Goal: Book appointment/travel/reservation

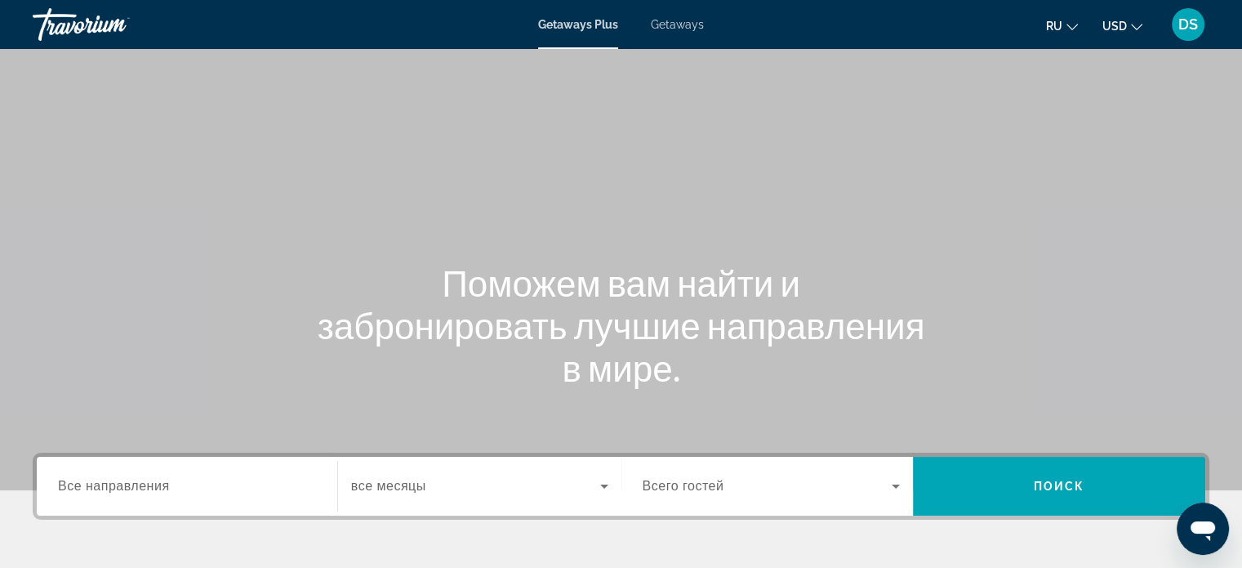
click at [671, 24] on span "Getaways" at bounding box center [677, 24] width 53 height 13
click at [98, 487] on span "Все направления" at bounding box center [114, 486] width 112 height 14
click at [98, 487] on input "Destination Все направления" at bounding box center [187, 487] width 258 height 20
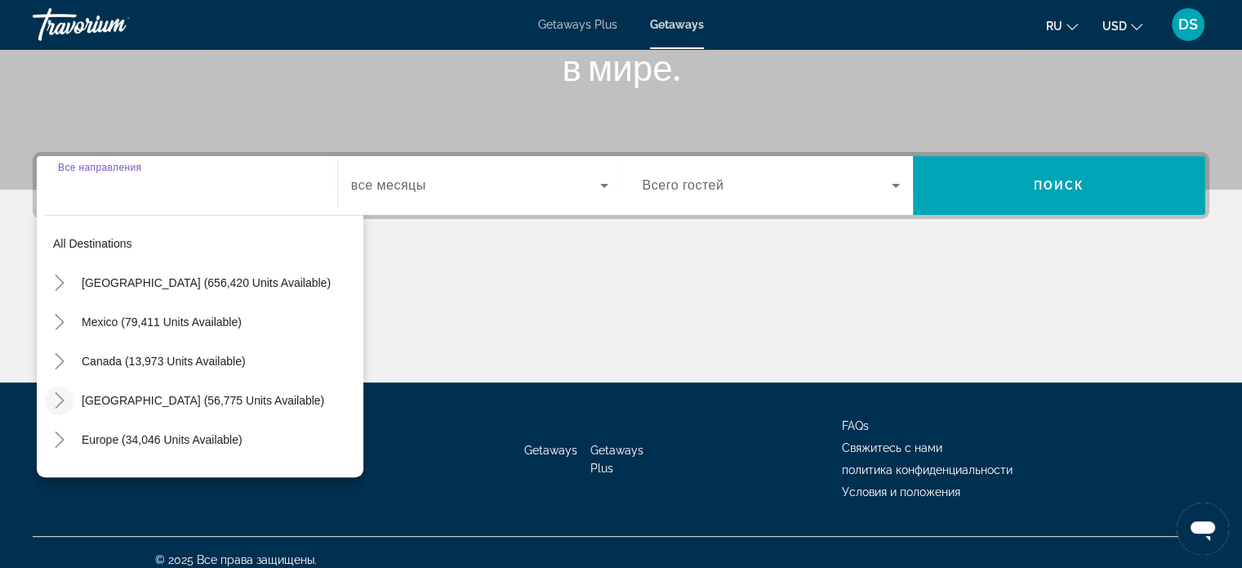
scroll to position [315, 0]
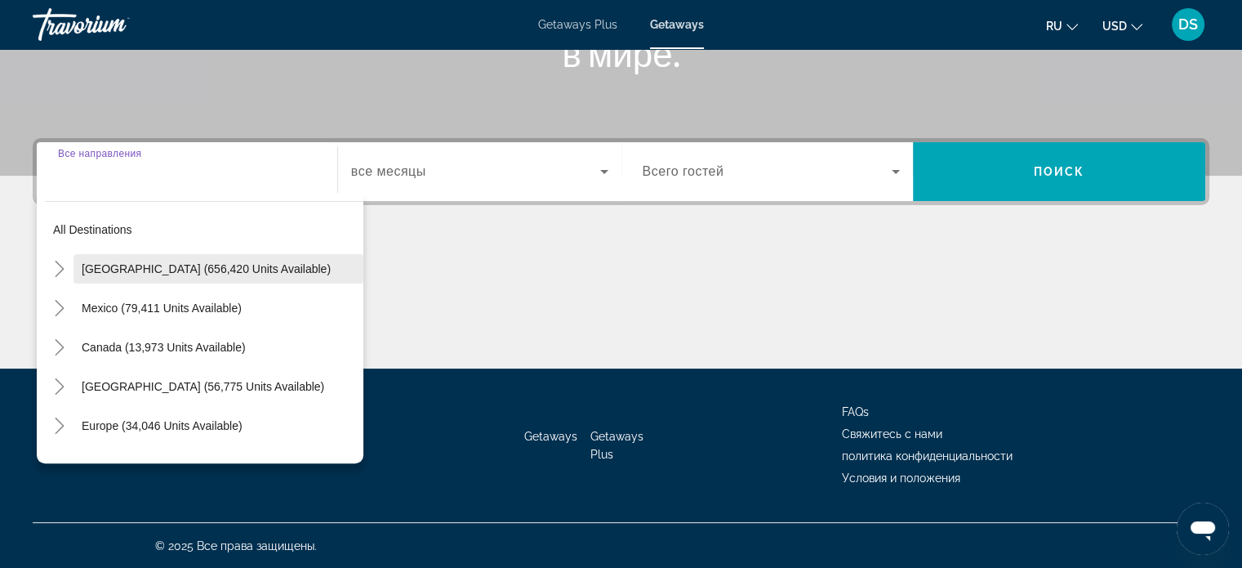
click at [100, 266] on span "[GEOGRAPHIC_DATA] (656,420 units available)" at bounding box center [206, 268] width 249 height 13
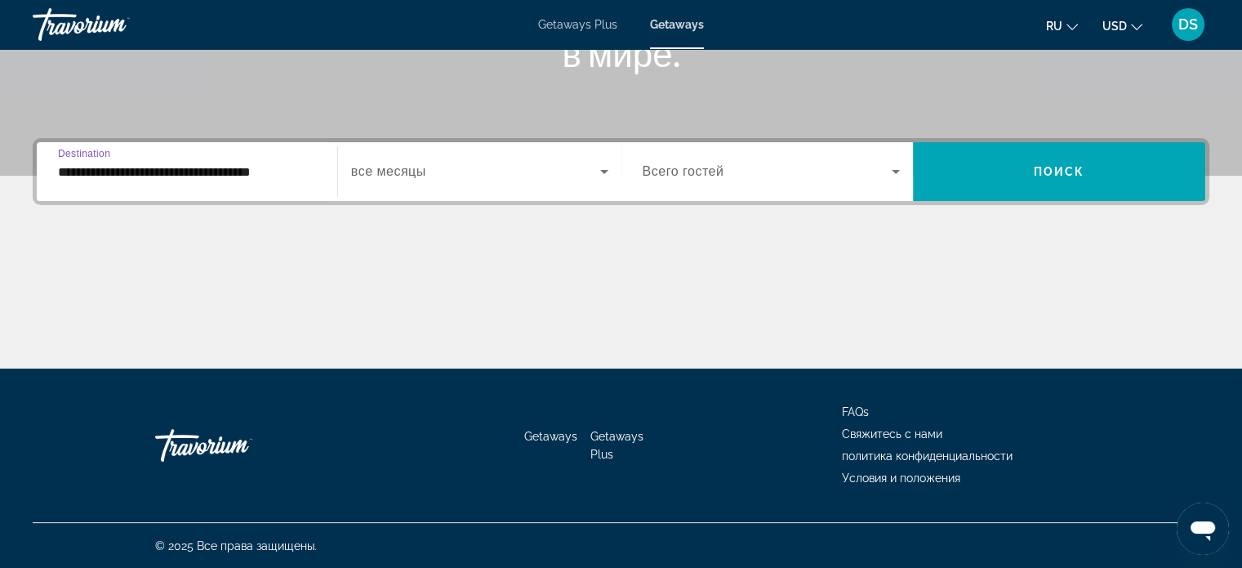
click at [93, 174] on input "**********" at bounding box center [187, 173] width 258 height 20
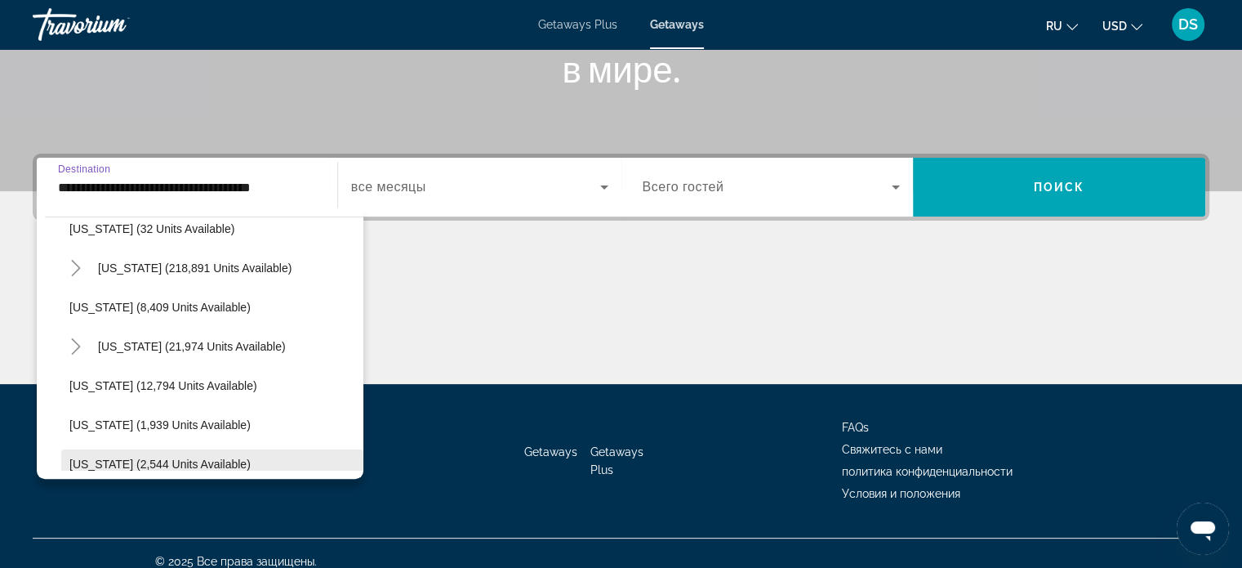
scroll to position [327, 0]
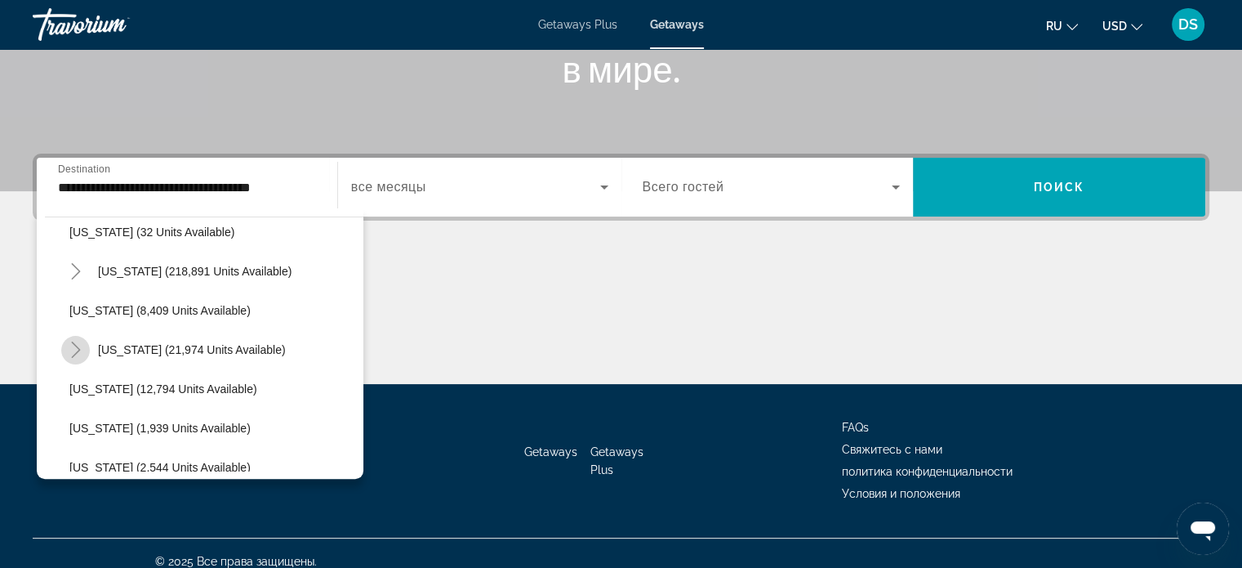
click at [70, 346] on icon "Toggle Hawaii (21,974 units available)" at bounding box center [76, 349] width 16 height 16
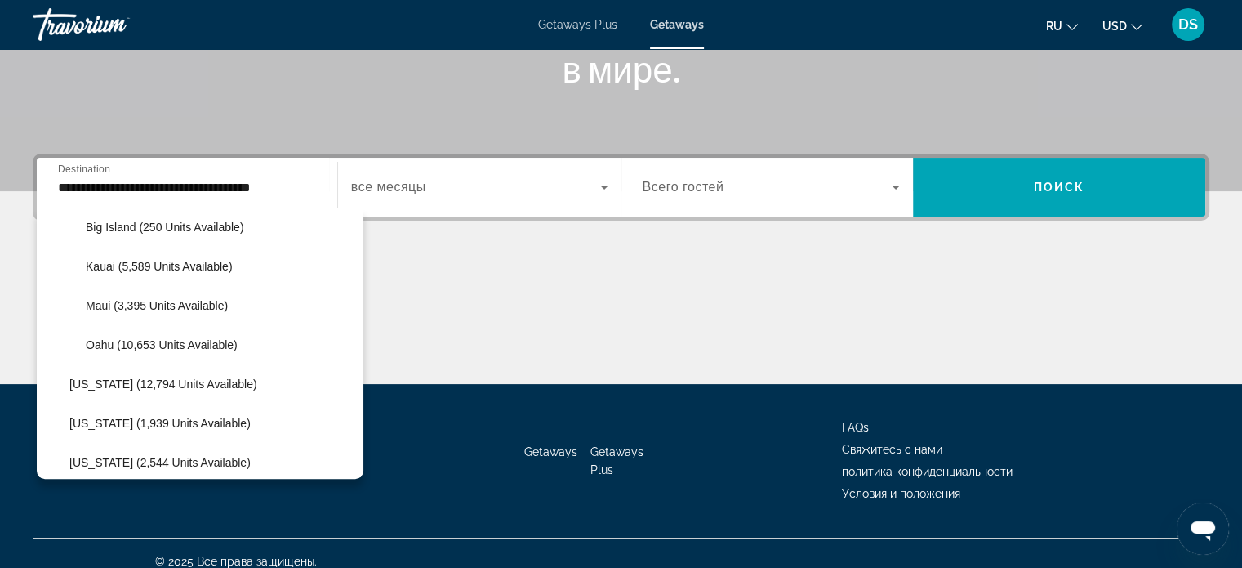
scroll to position [490, 0]
click at [130, 302] on span "Maui (3,395 units available)" at bounding box center [157, 303] width 142 height 13
type input "**********"
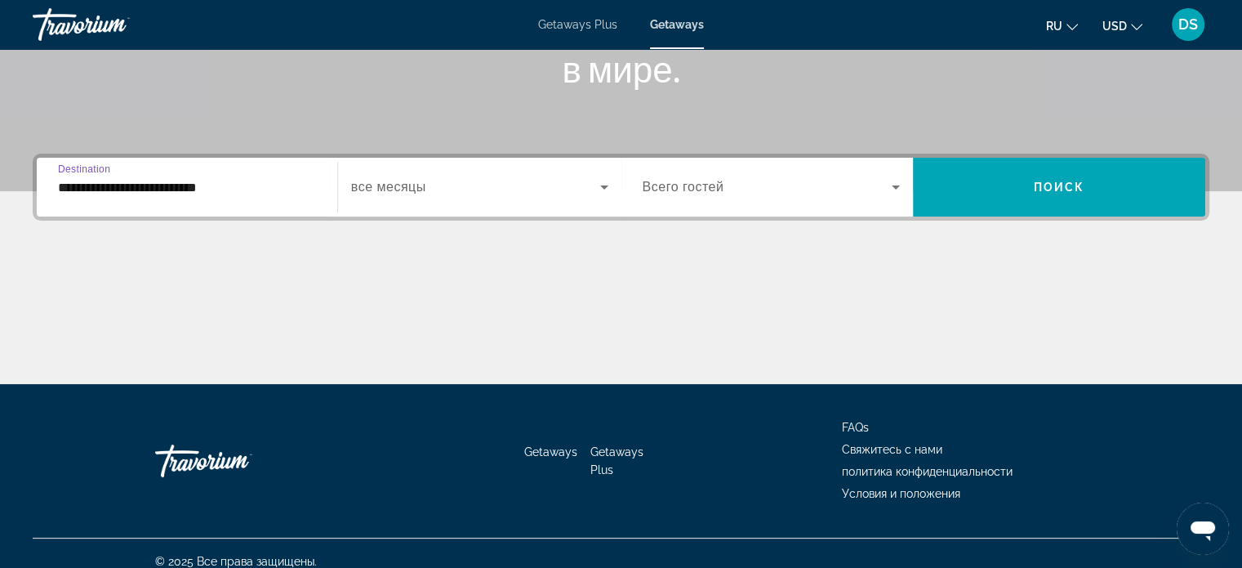
scroll to position [315, 0]
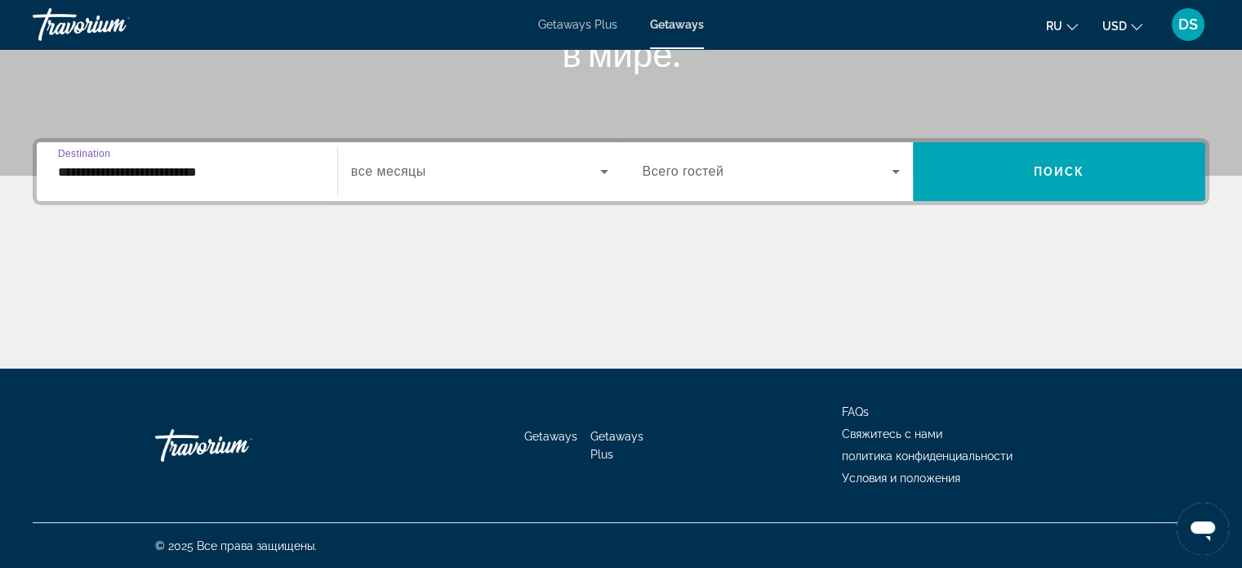
click at [601, 170] on icon "Search widget" at bounding box center [604, 172] width 8 height 4
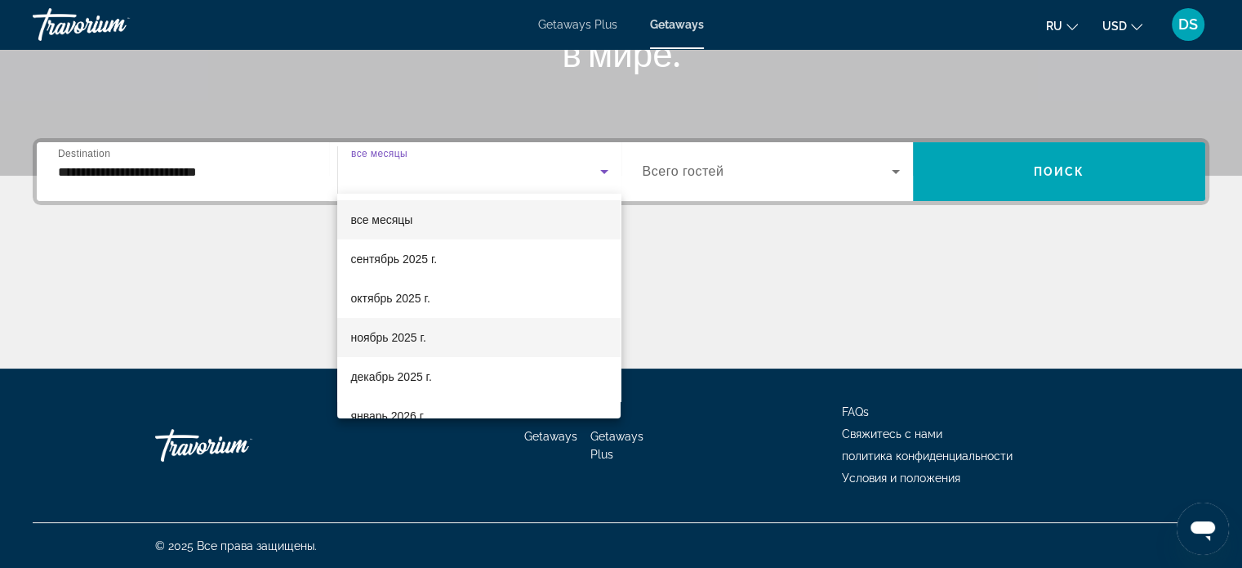
click at [437, 336] on mat-option "ноябрь 2025 г." at bounding box center [478, 337] width 283 height 39
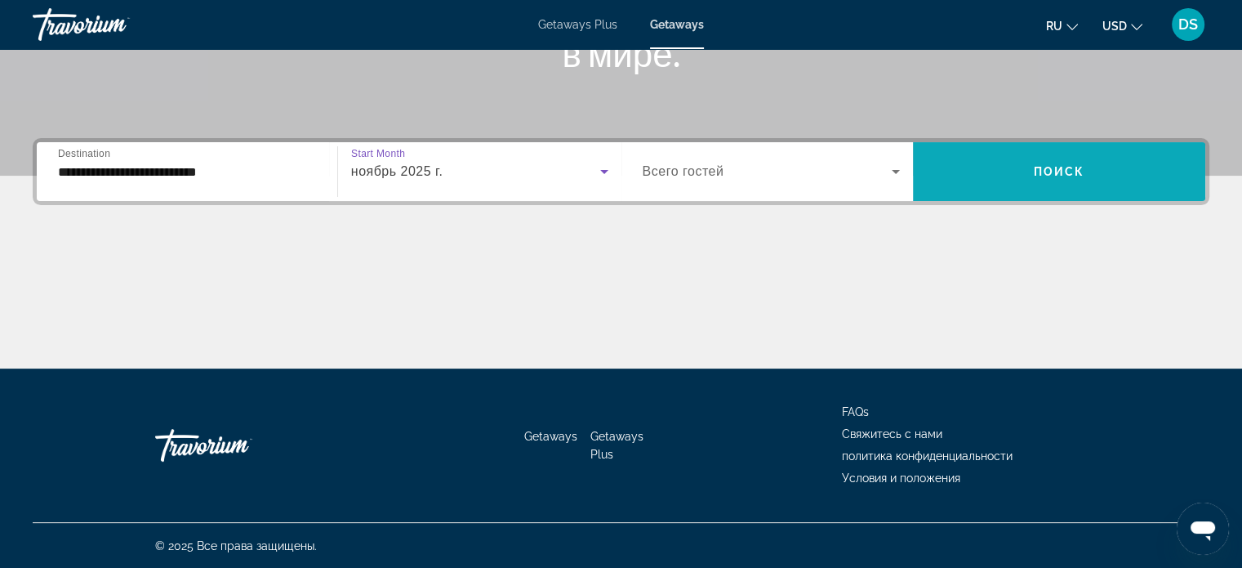
click at [977, 173] on span "Search widget" at bounding box center [1059, 171] width 292 height 39
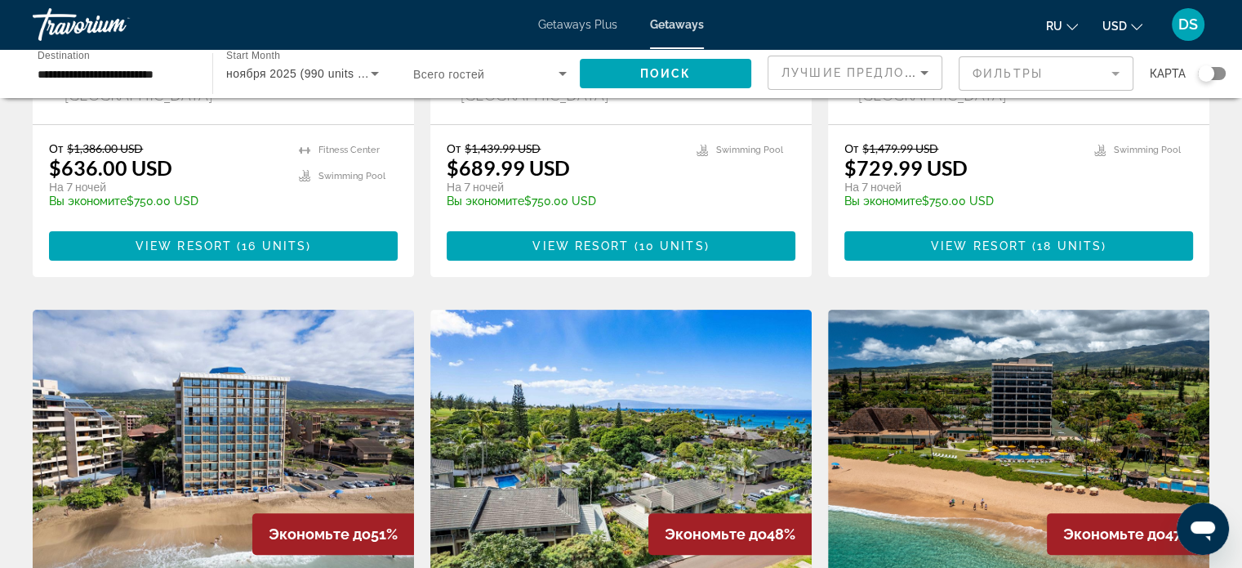
scroll to position [490, 0]
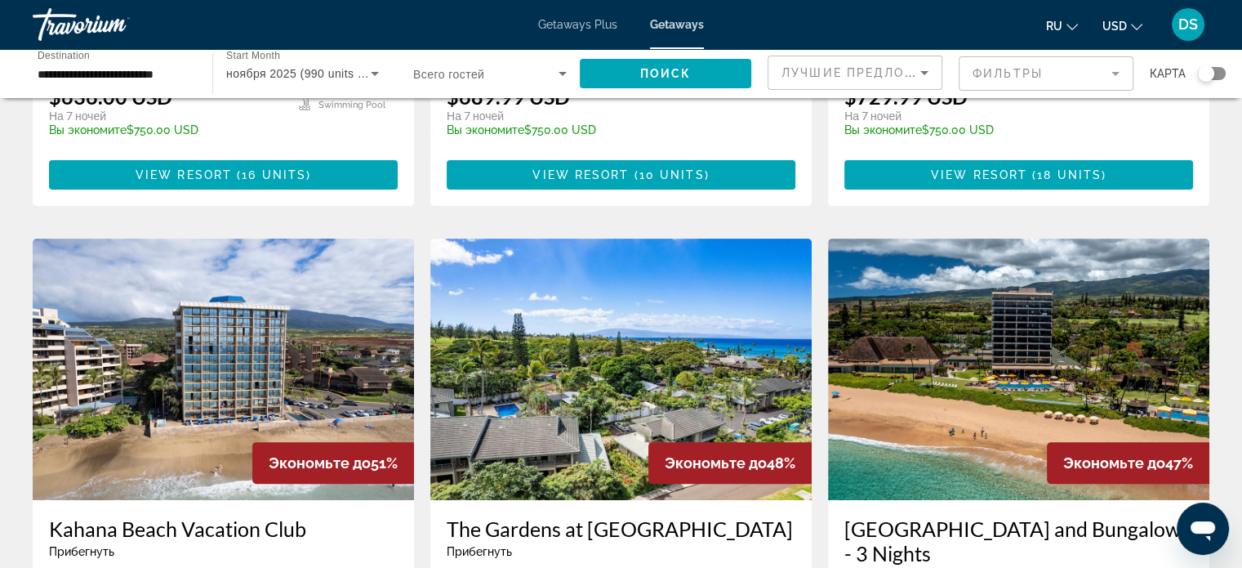
click at [248, 348] on img "Main content" at bounding box center [223, 369] width 381 height 261
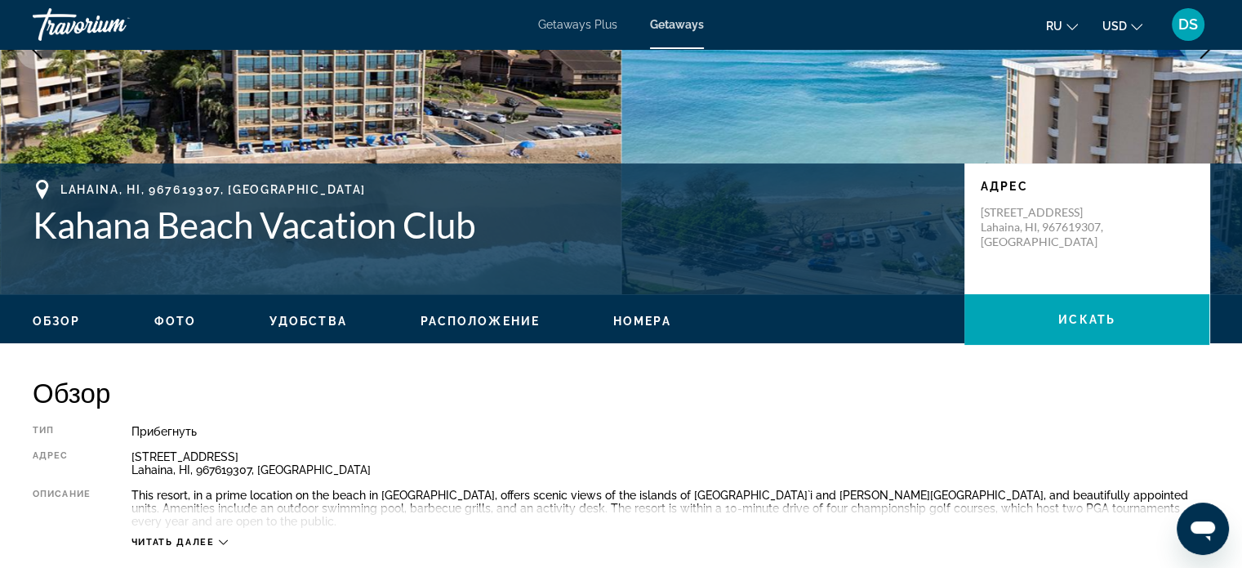
scroll to position [490, 0]
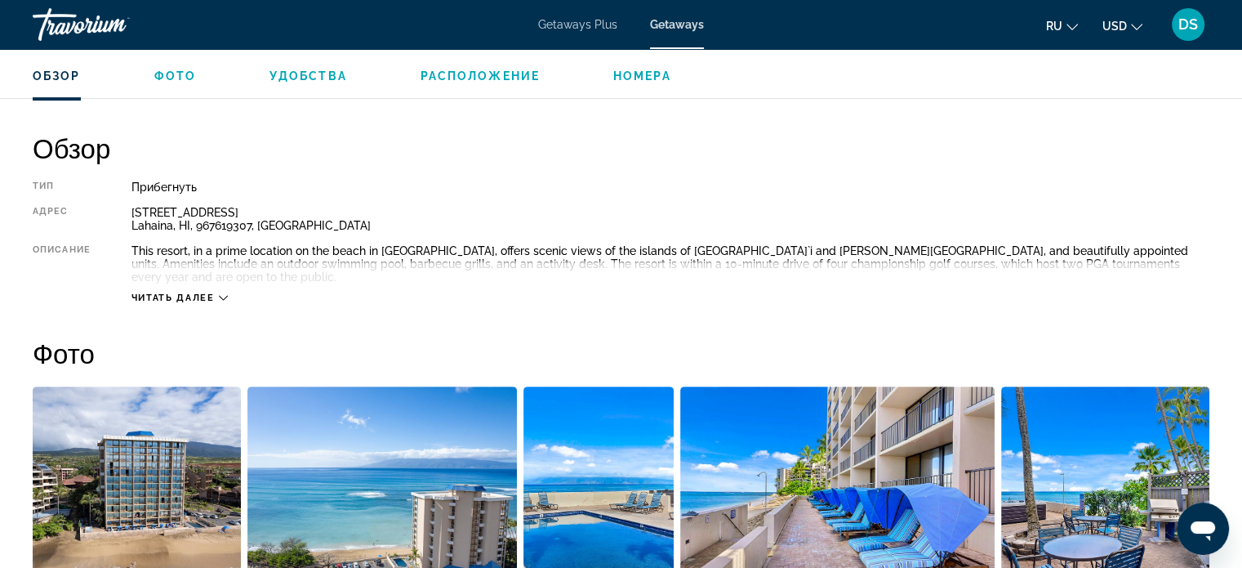
click at [217, 292] on div "Читать далее" at bounding box center [180, 297] width 96 height 11
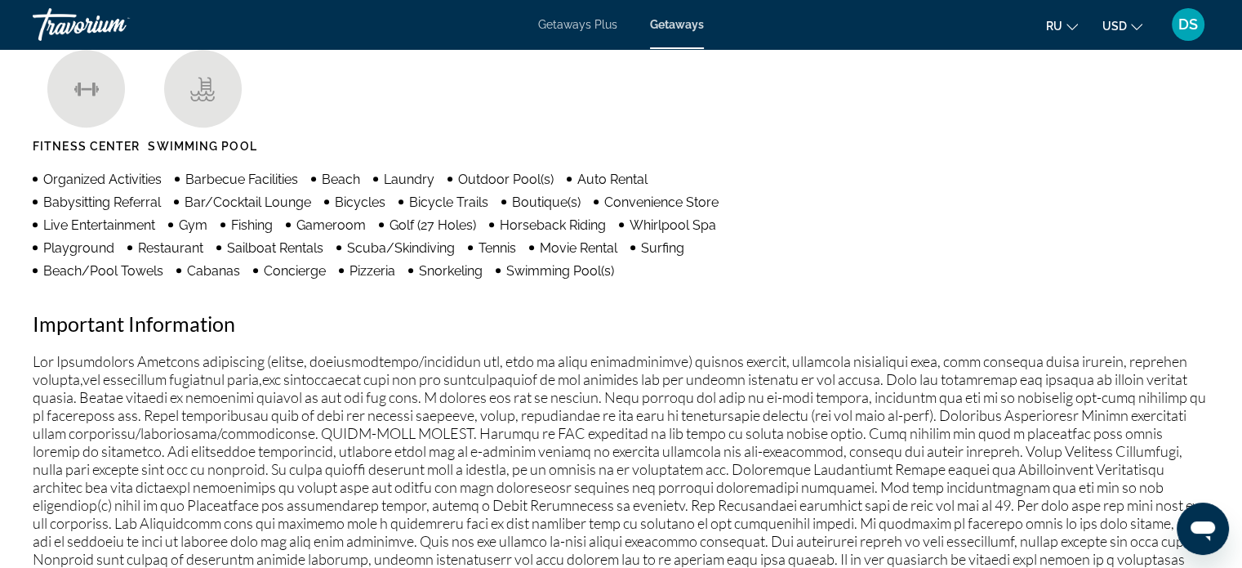
scroll to position [1225, 0]
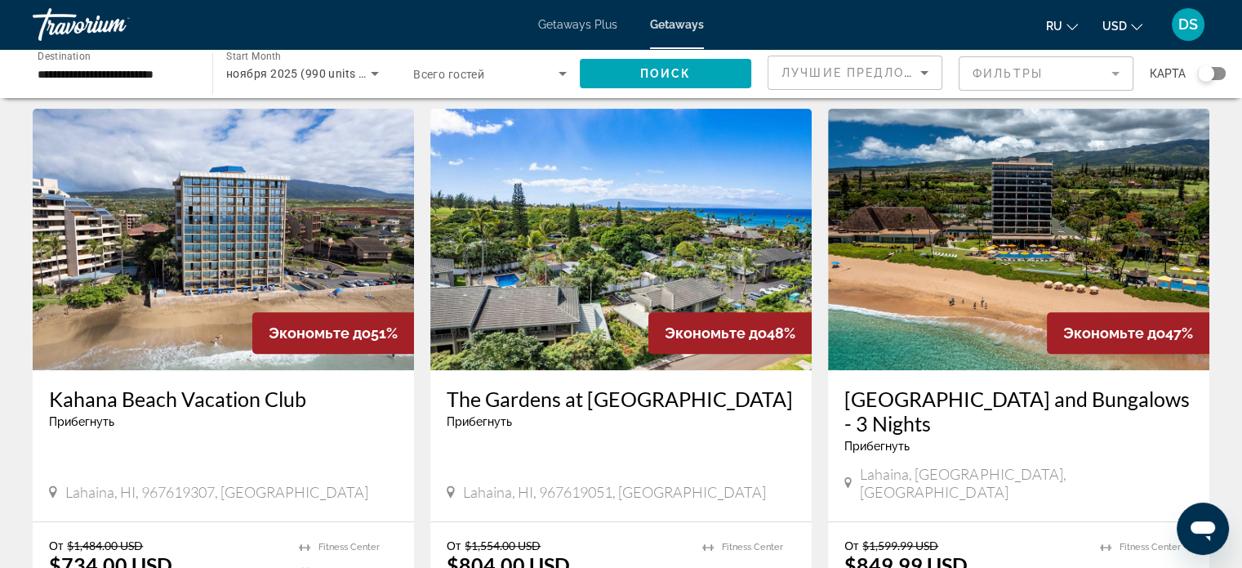
scroll to position [654, 0]
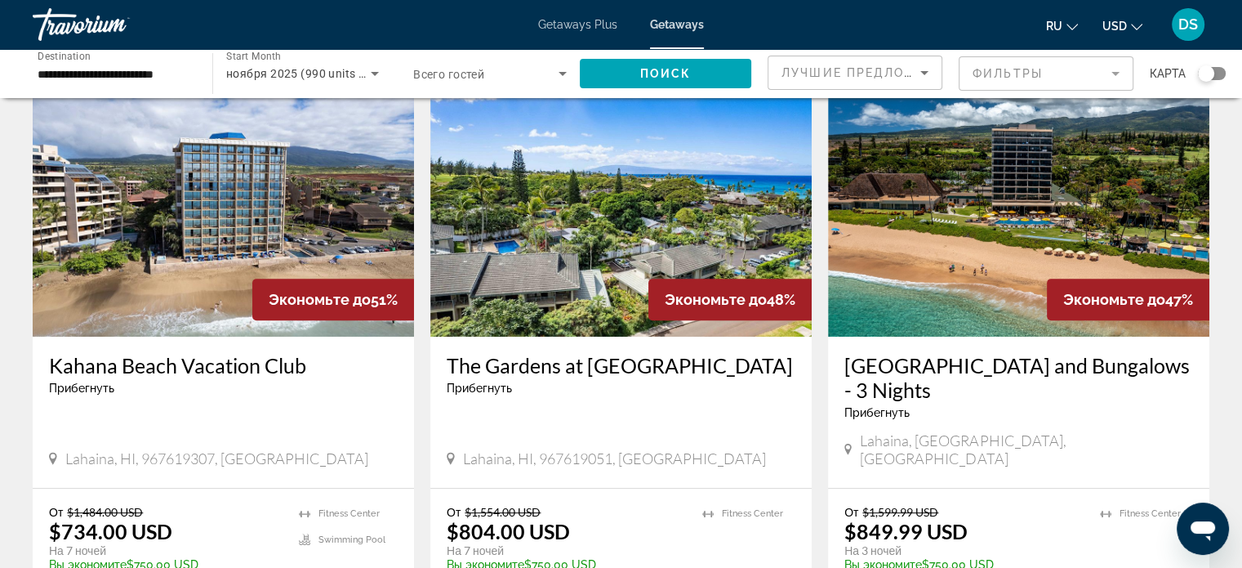
click at [680, 243] on img "Main content" at bounding box center [620, 205] width 381 height 261
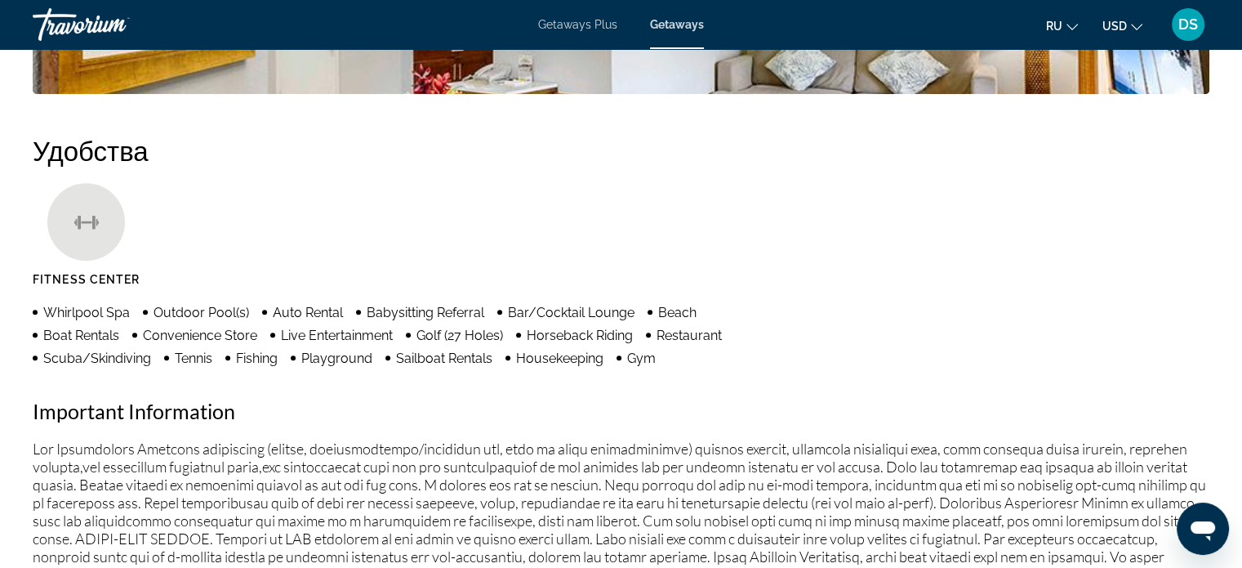
scroll to position [942, 0]
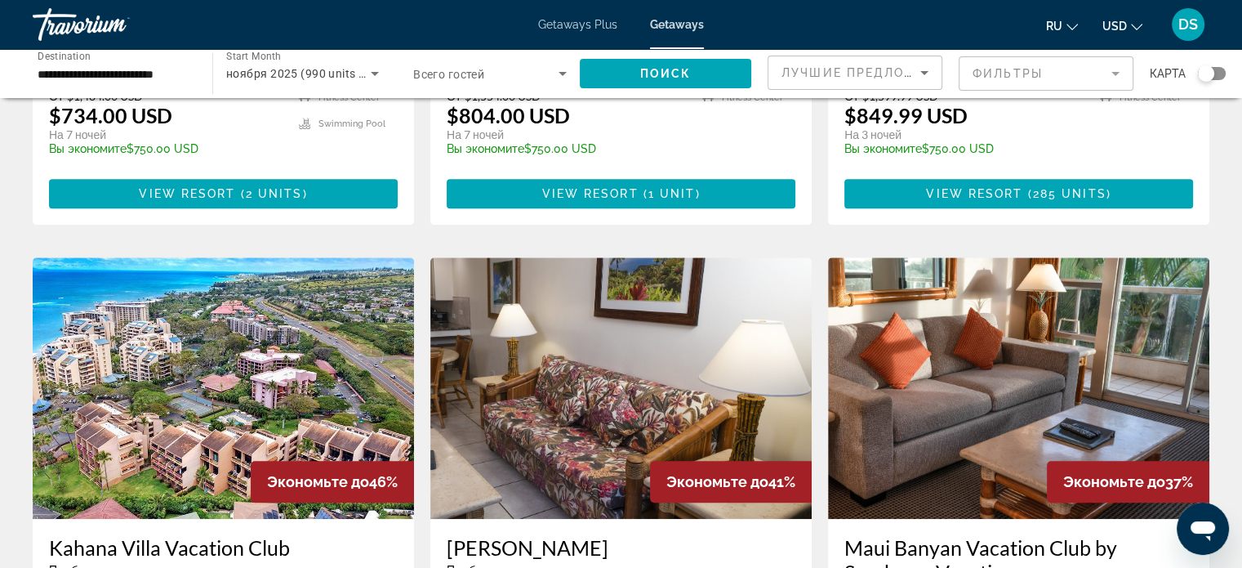
scroll to position [1225, 0]
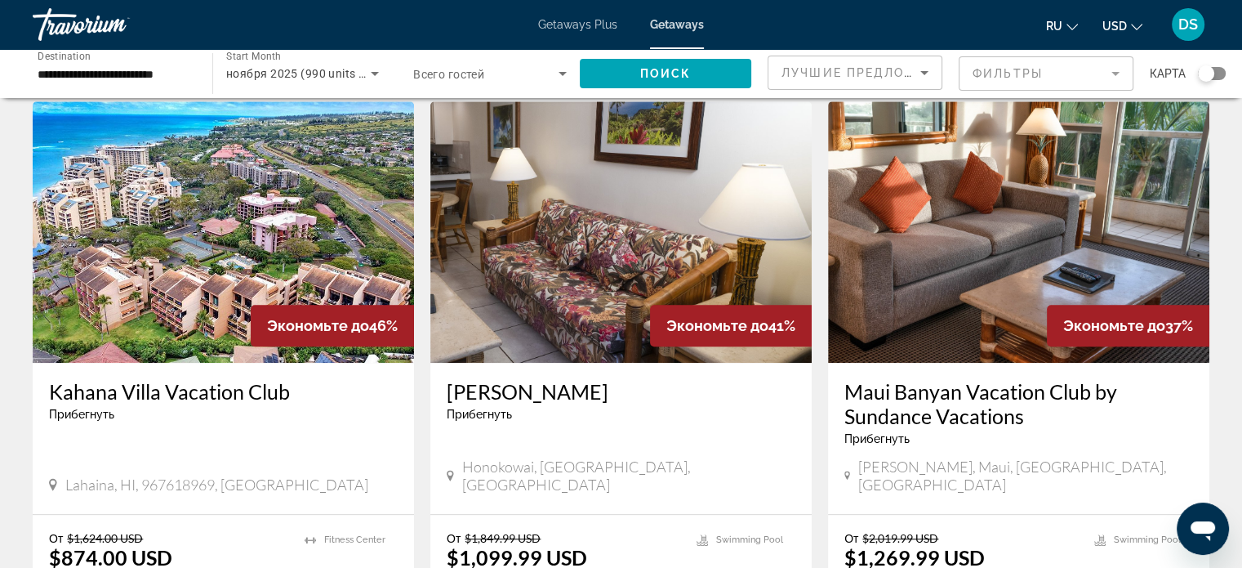
click at [259, 225] on img "Main content" at bounding box center [223, 231] width 381 height 261
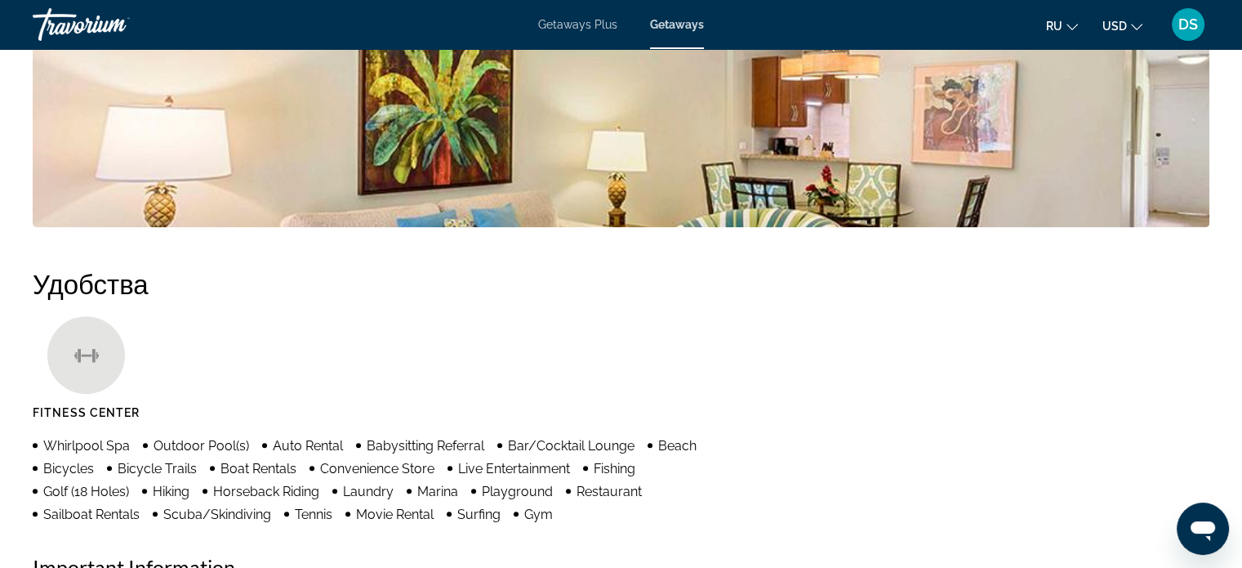
scroll to position [735, 0]
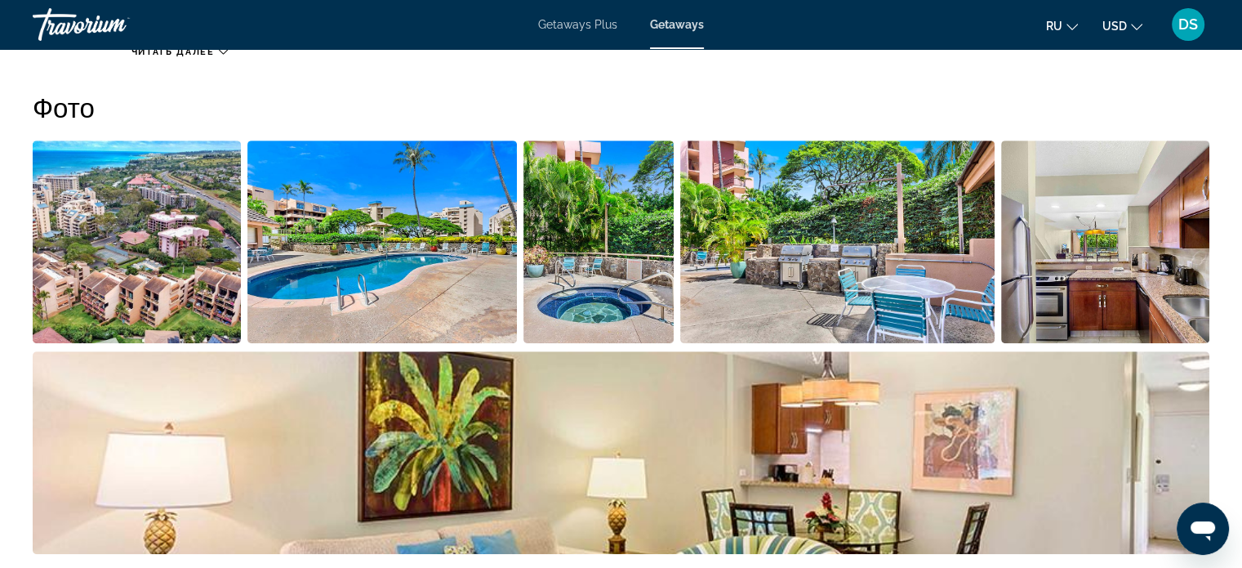
click at [193, 254] on img "Open full-screen image slider" at bounding box center [137, 242] width 208 height 203
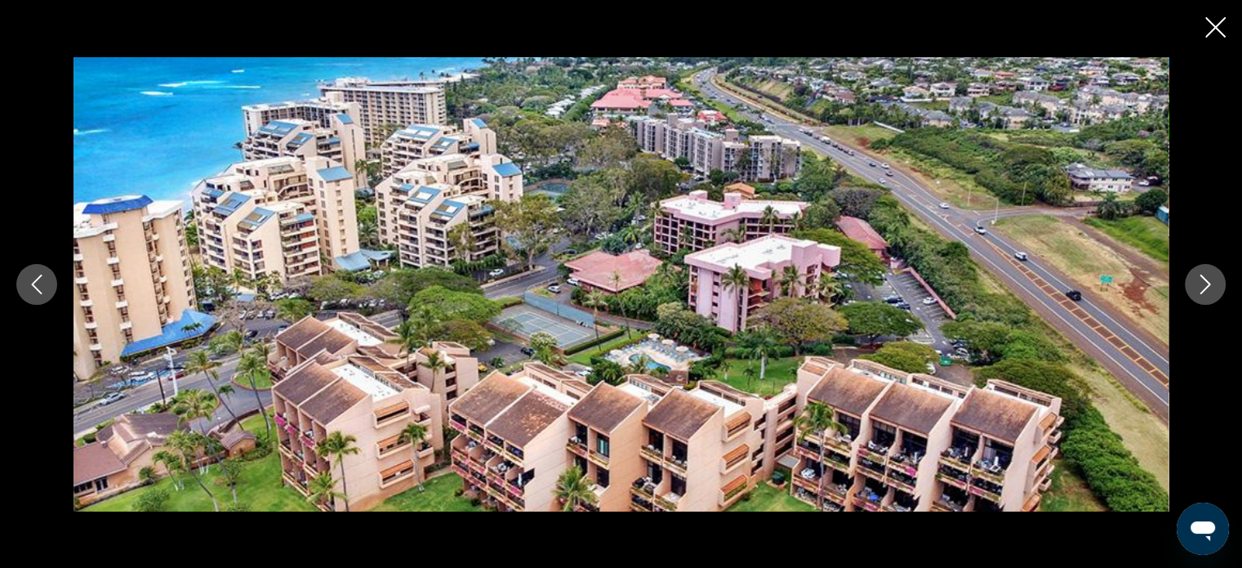
click at [1212, 281] on icon "Next image" at bounding box center [1206, 284] width 20 height 20
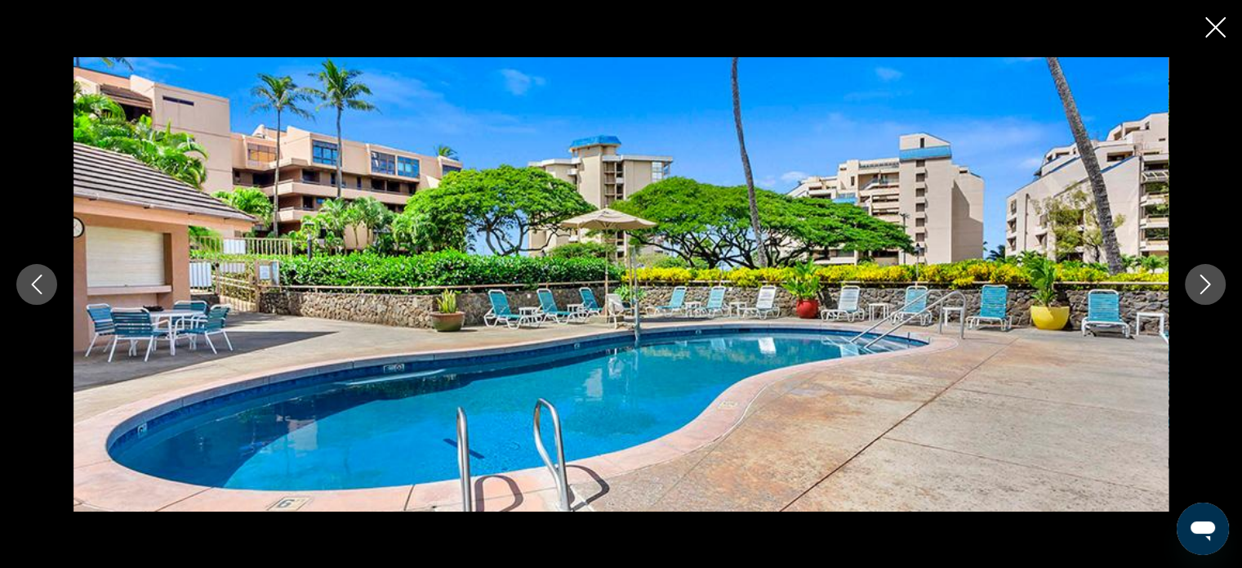
click at [1212, 281] on icon "Next image" at bounding box center [1206, 284] width 20 height 20
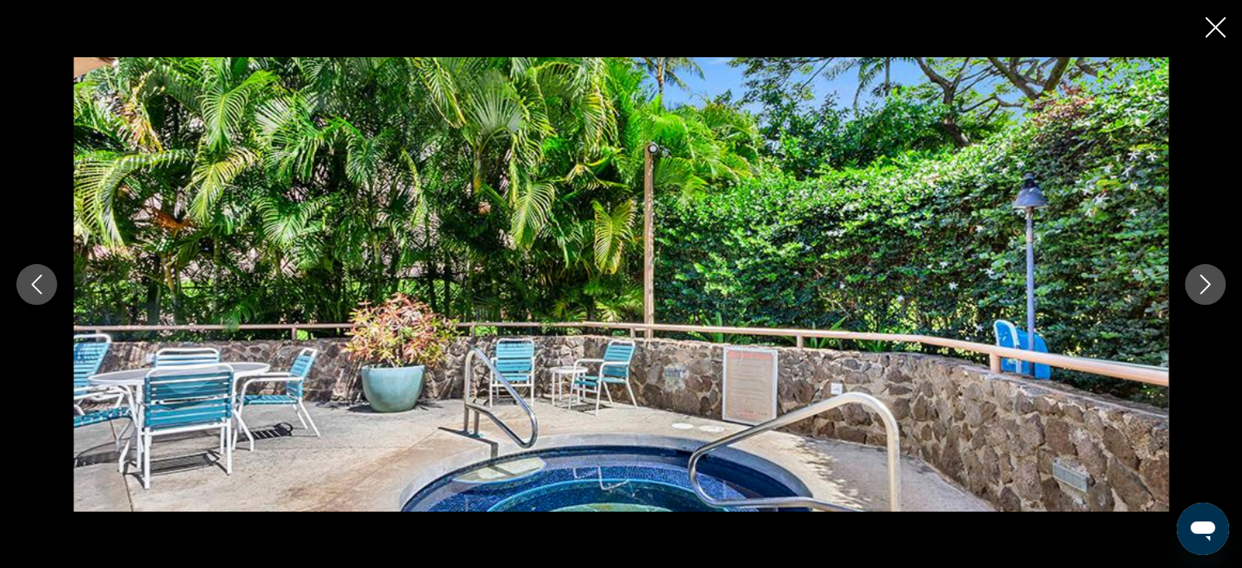
click at [1212, 281] on icon "Next image" at bounding box center [1206, 284] width 20 height 20
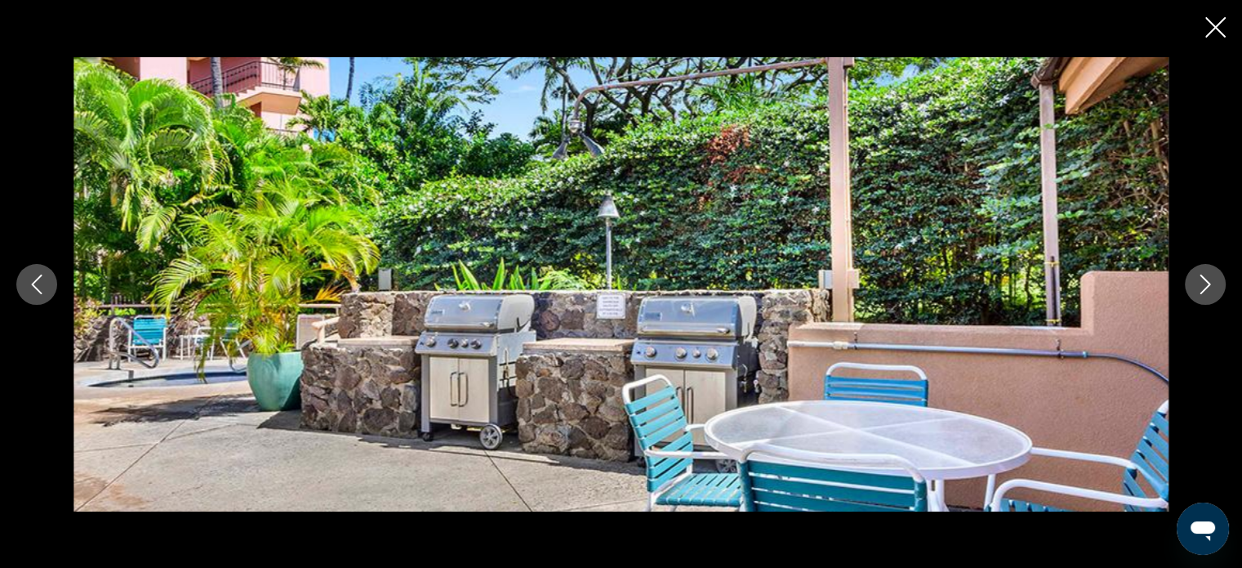
click at [1212, 281] on icon "Next image" at bounding box center [1206, 284] width 20 height 20
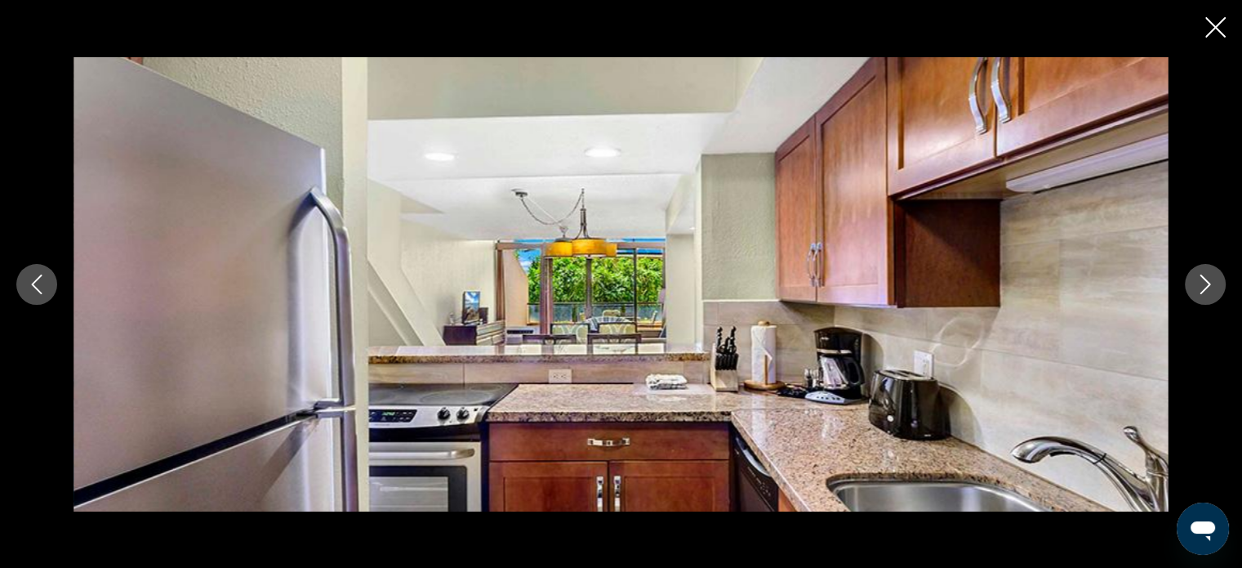
click at [1212, 281] on icon "Next image" at bounding box center [1206, 284] width 20 height 20
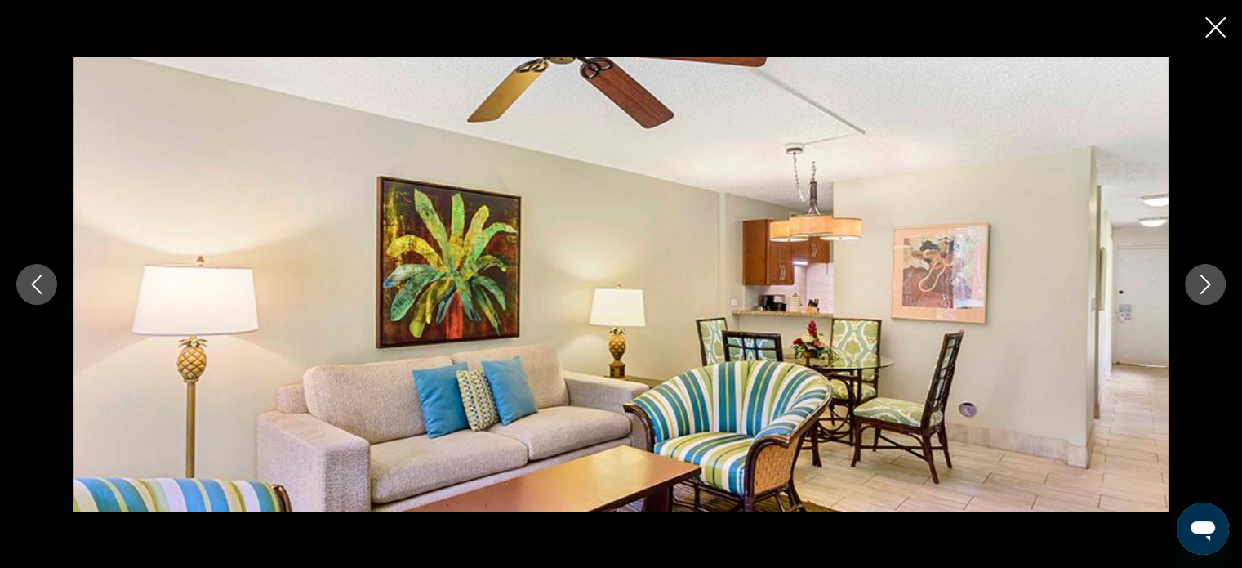
click at [1212, 281] on icon "Next image" at bounding box center [1206, 284] width 20 height 20
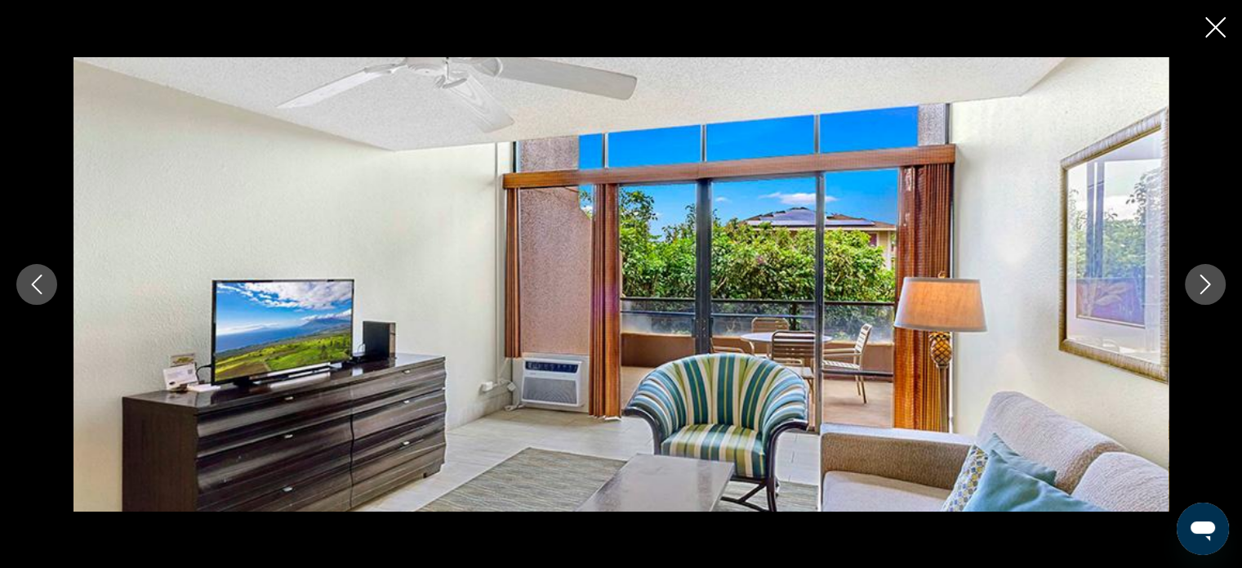
click at [1212, 281] on icon "Next image" at bounding box center [1206, 284] width 20 height 20
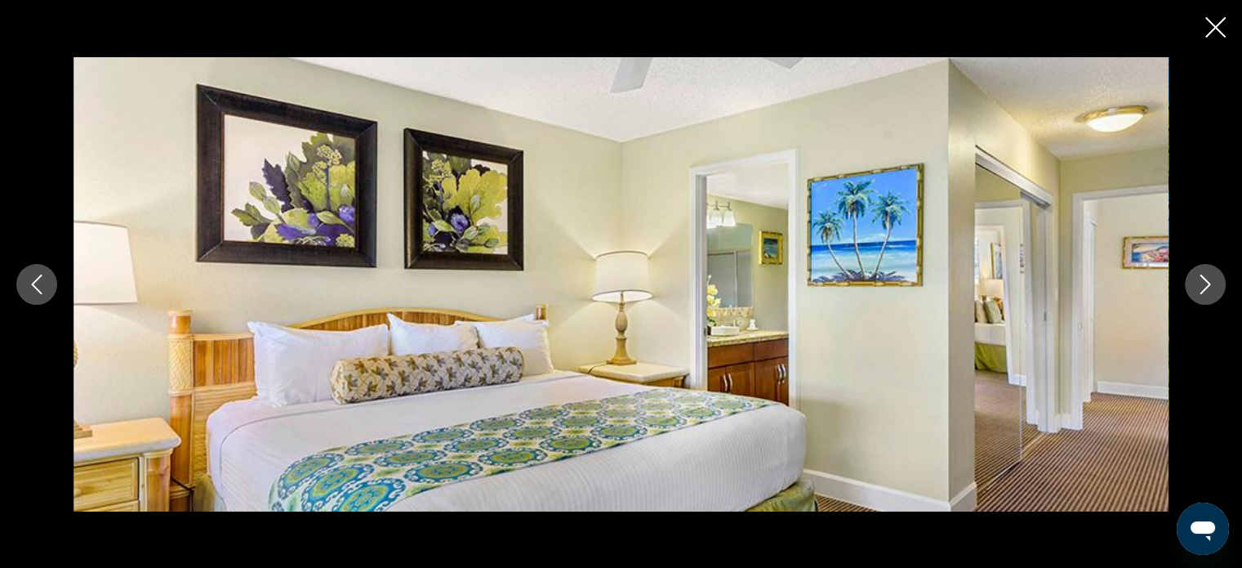
click at [1212, 281] on icon "Next image" at bounding box center [1206, 284] width 20 height 20
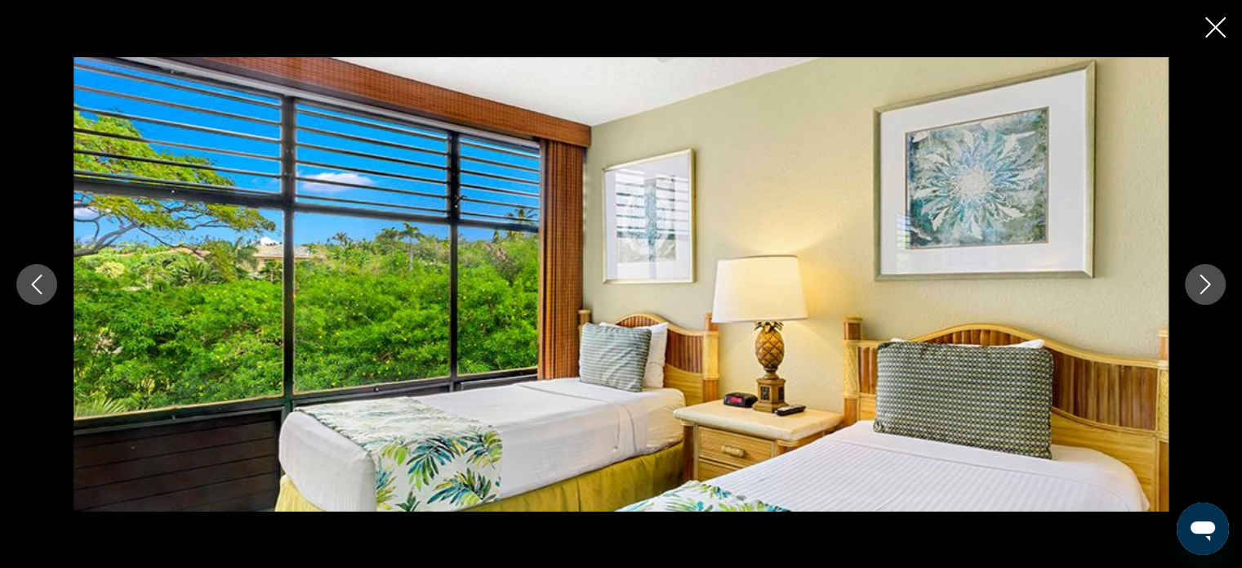
click at [1212, 281] on icon "Next image" at bounding box center [1206, 284] width 20 height 20
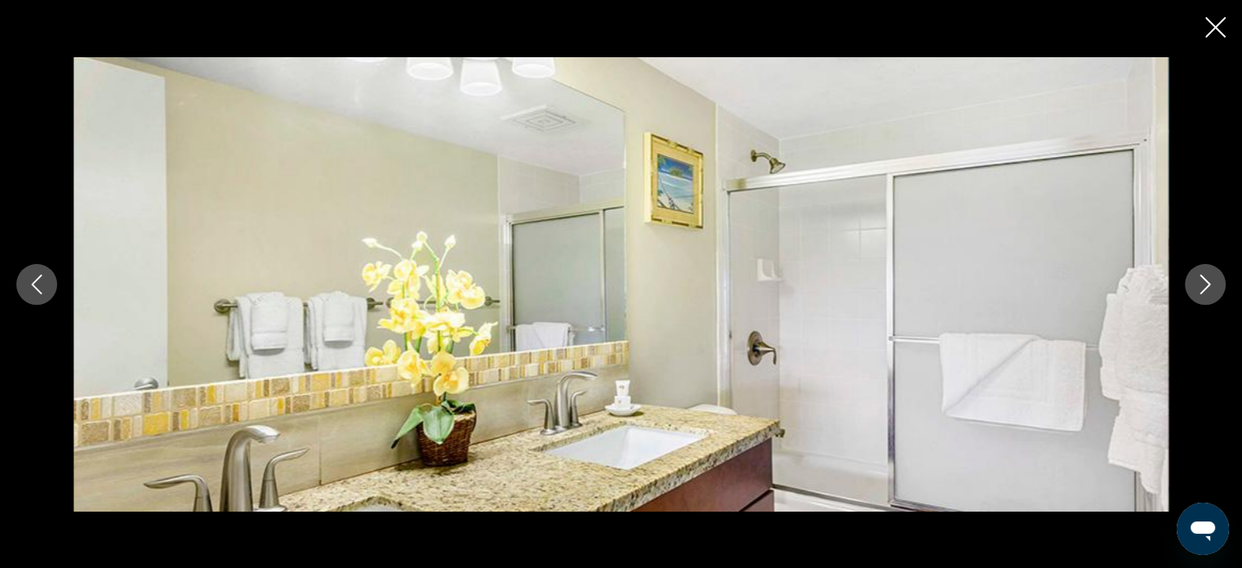
click at [1212, 281] on icon "Next image" at bounding box center [1206, 284] width 20 height 20
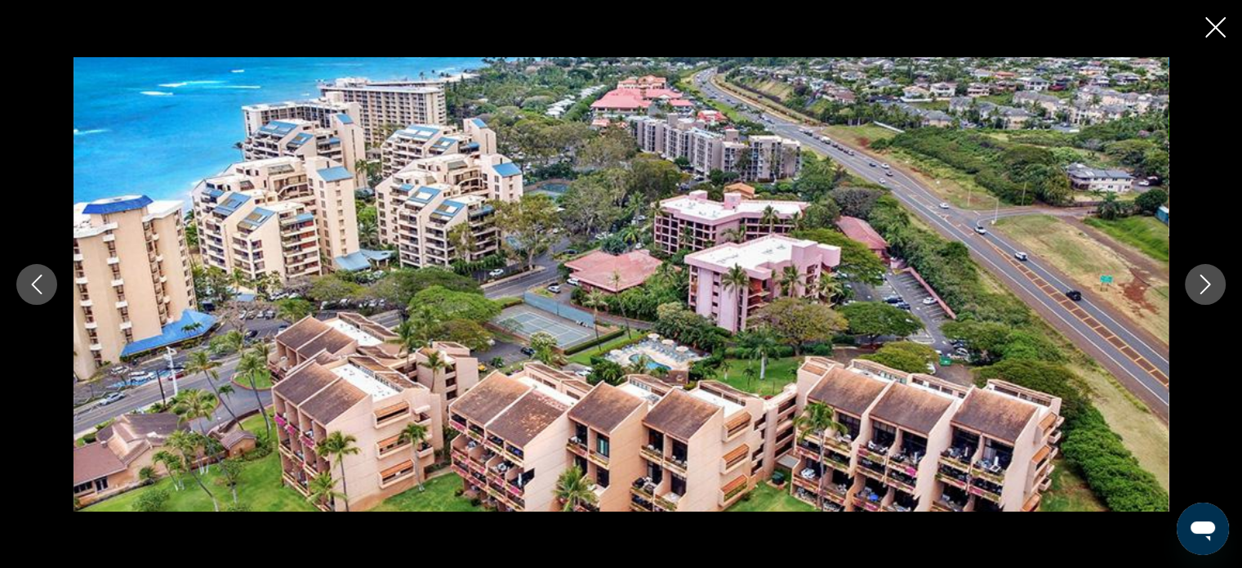
click at [1212, 281] on icon "Next image" at bounding box center [1206, 284] width 20 height 20
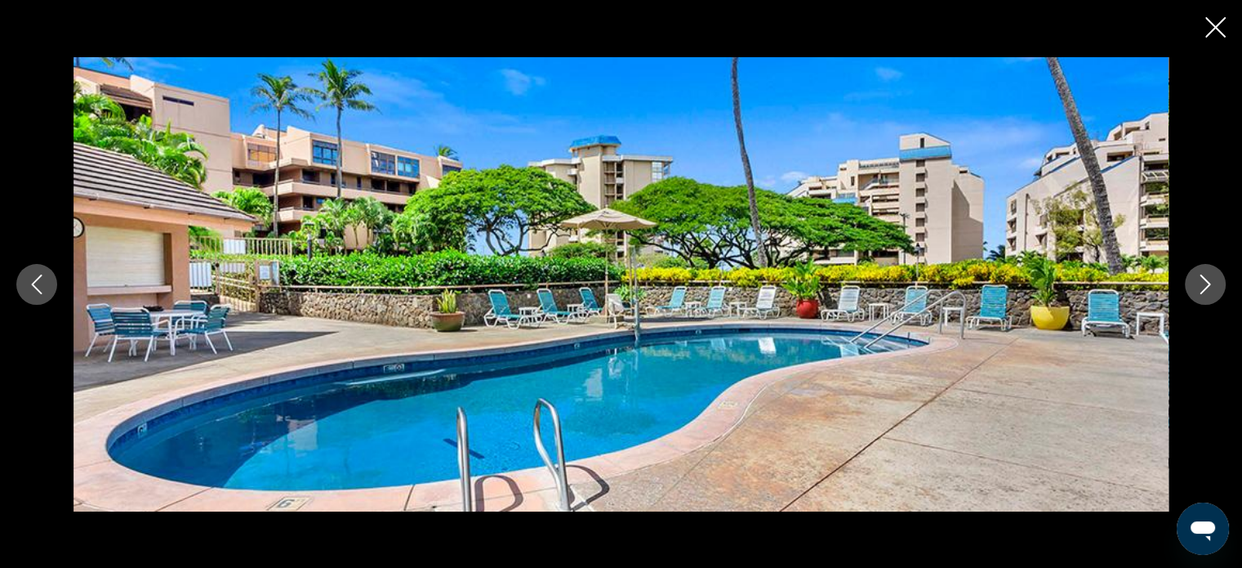
click at [1216, 30] on icon "Close slideshow" at bounding box center [1216, 27] width 20 height 20
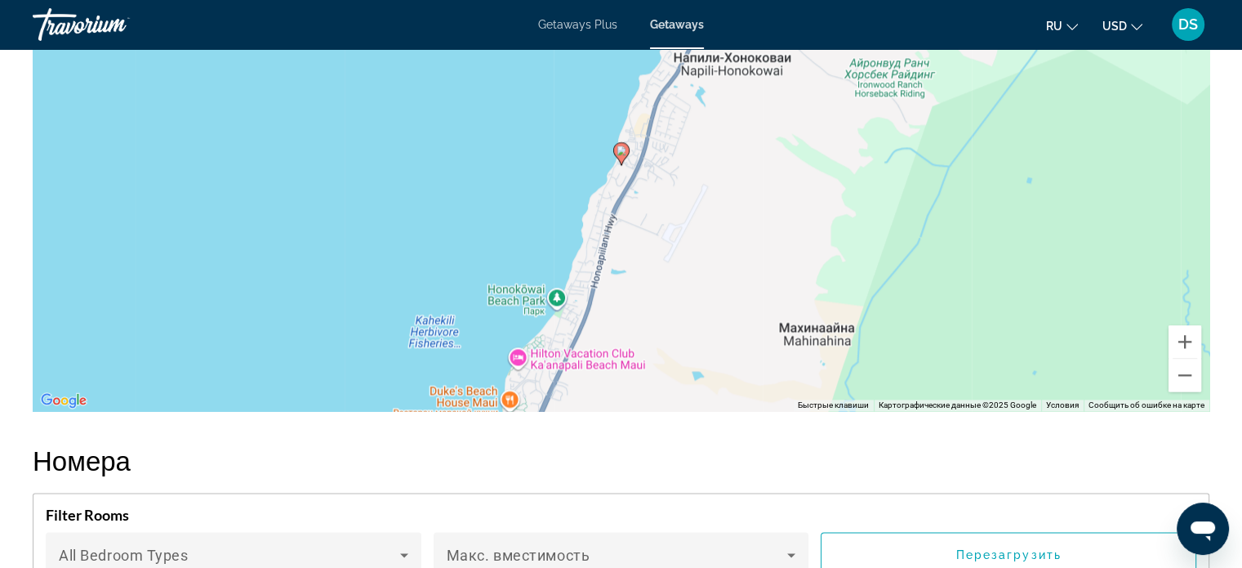
scroll to position [2532, 0]
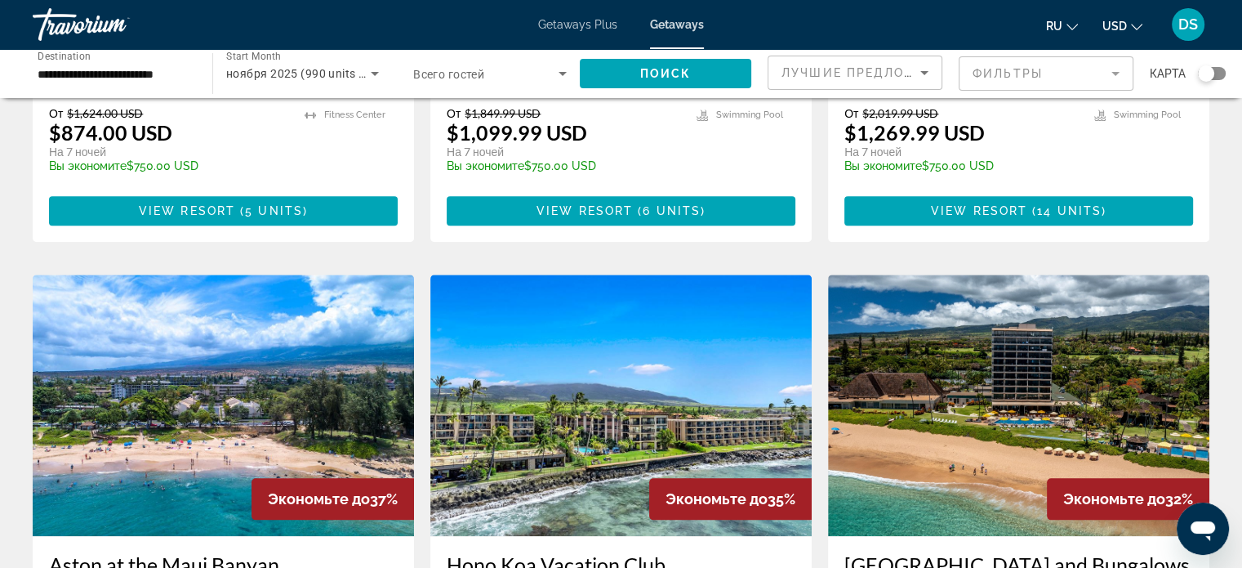
scroll to position [1797, 0]
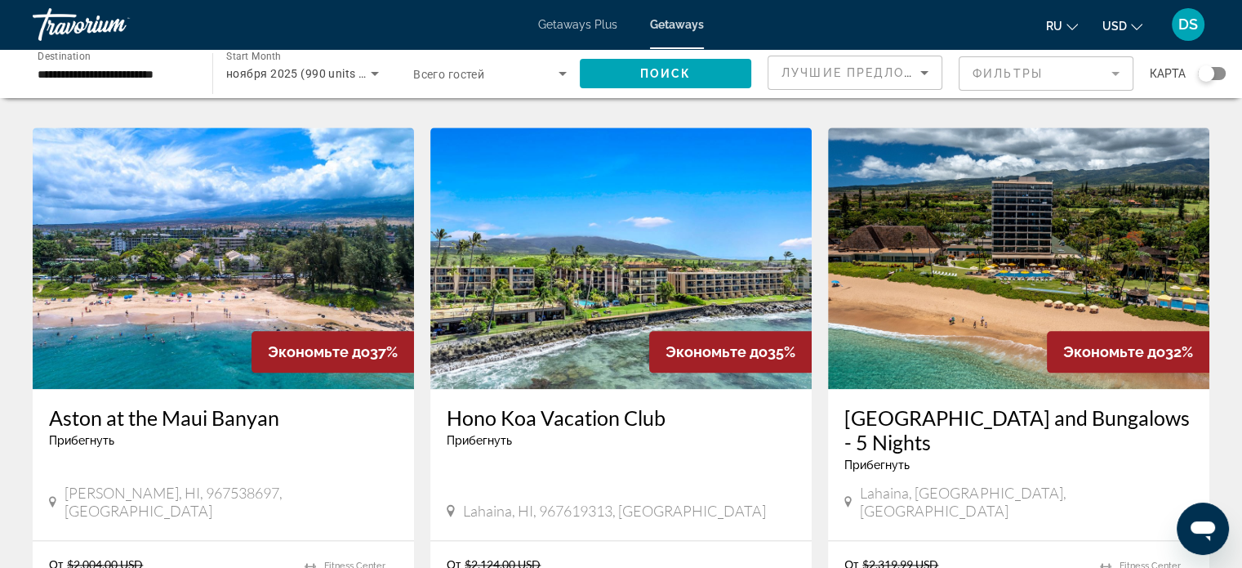
click at [997, 221] on img "Main content" at bounding box center [1018, 257] width 381 height 261
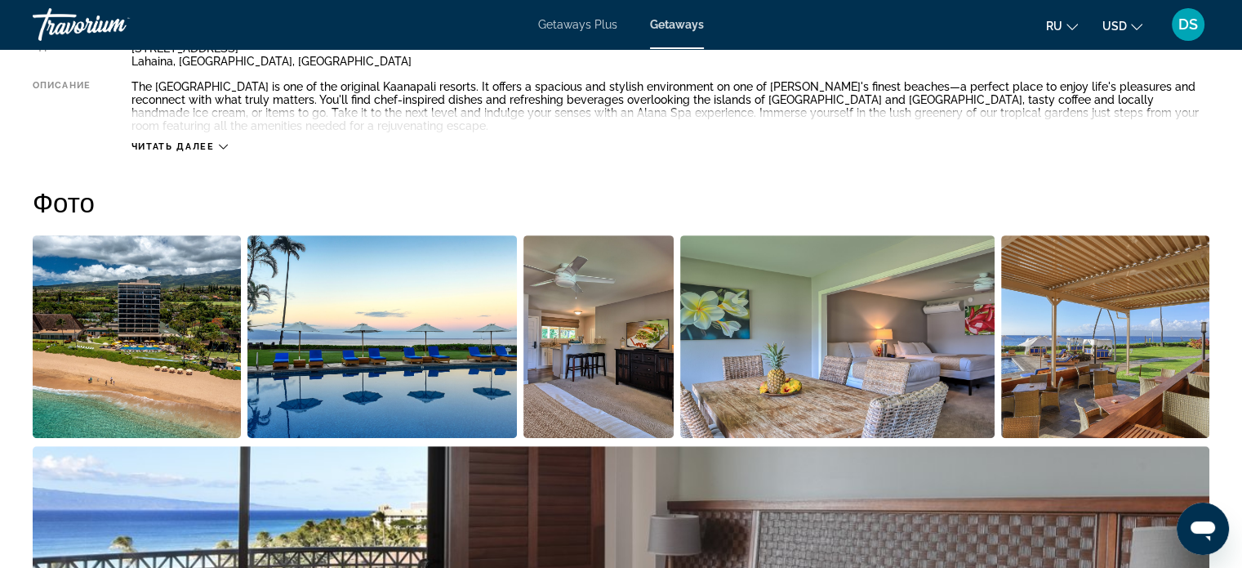
scroll to position [817, 0]
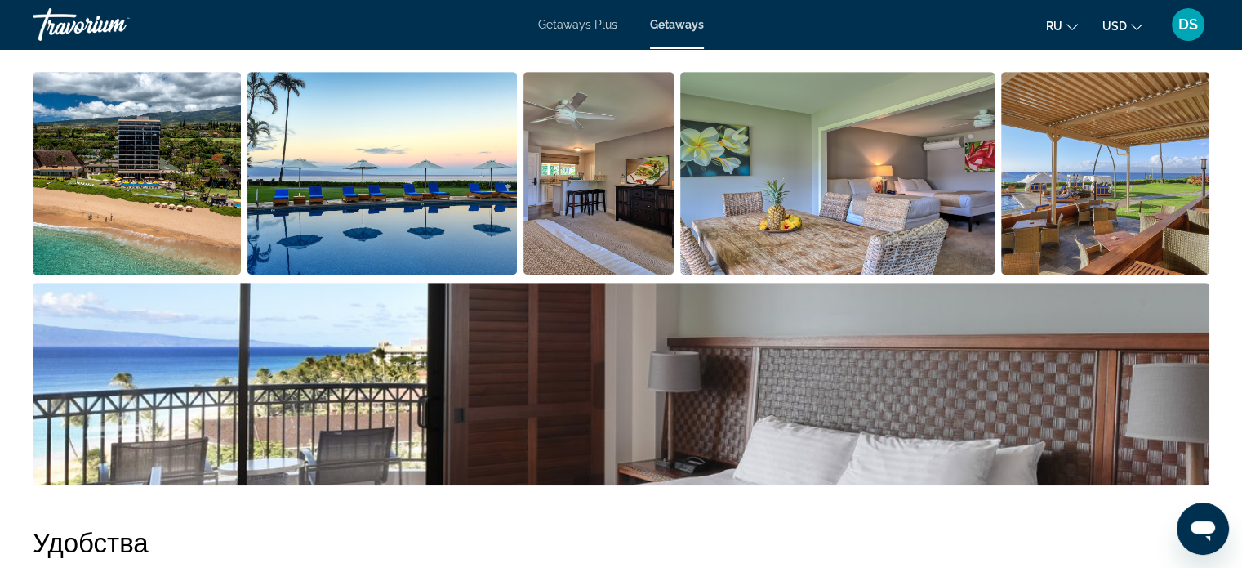
click at [169, 187] on img "Open full-screen image slider" at bounding box center [137, 173] width 208 height 203
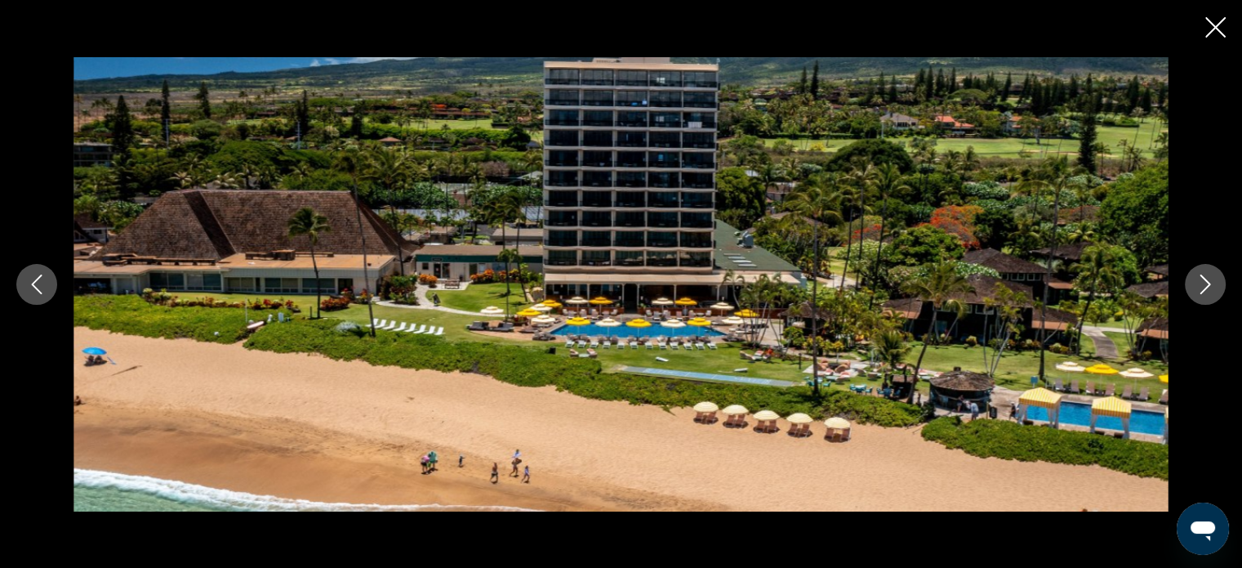
click at [1203, 283] on icon "Next image" at bounding box center [1206, 284] width 20 height 20
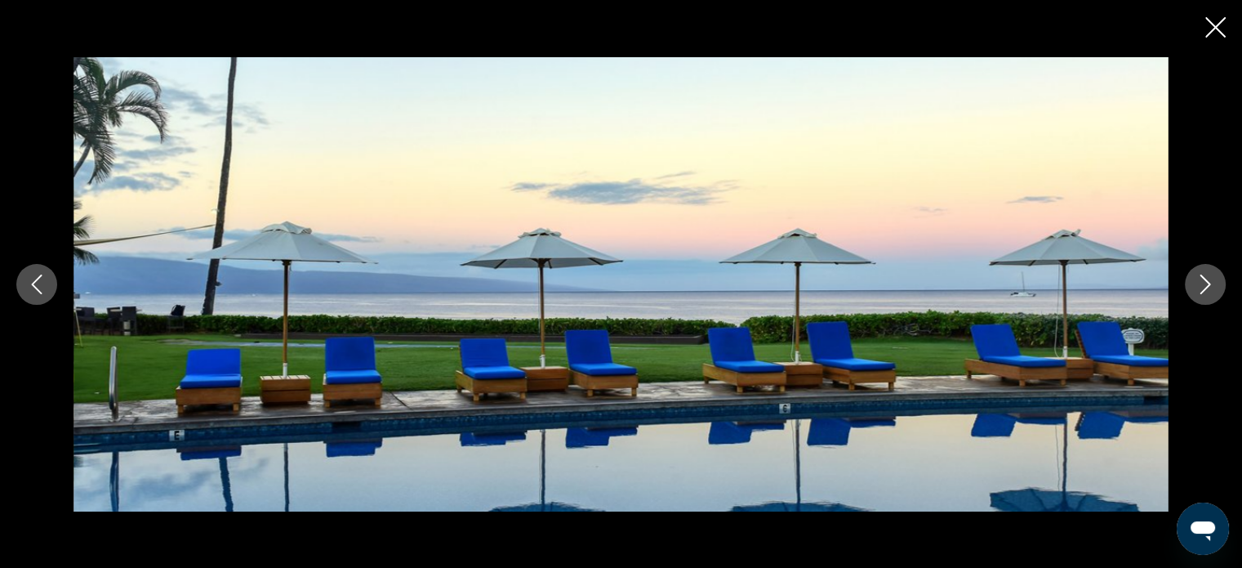
click at [1203, 283] on icon "Next image" at bounding box center [1206, 284] width 20 height 20
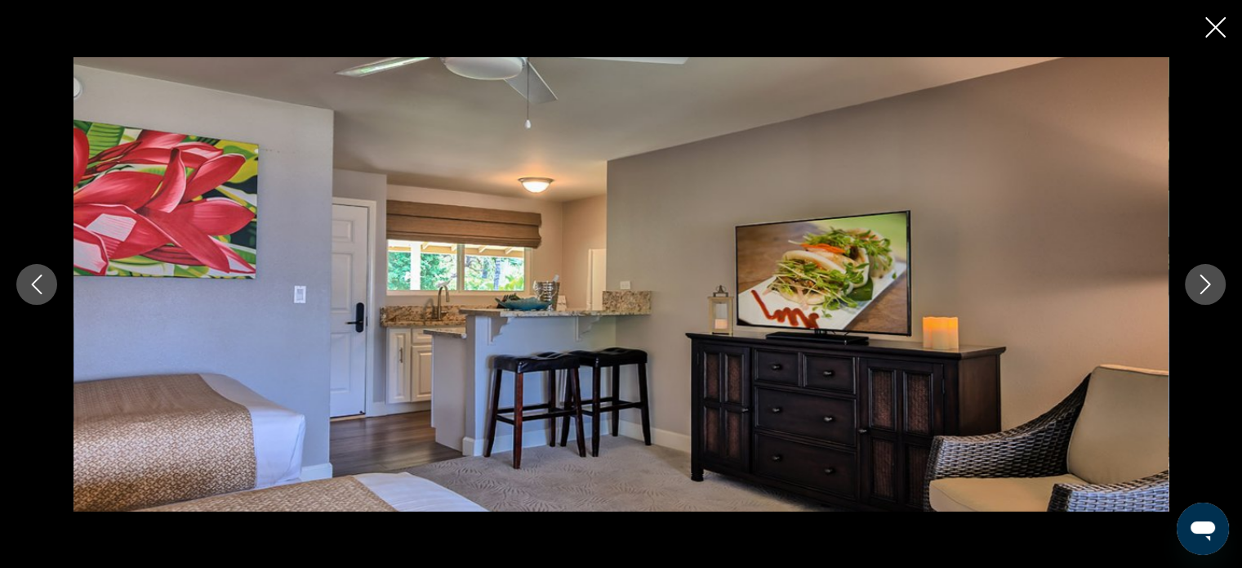
click at [1203, 283] on icon "Next image" at bounding box center [1206, 284] width 20 height 20
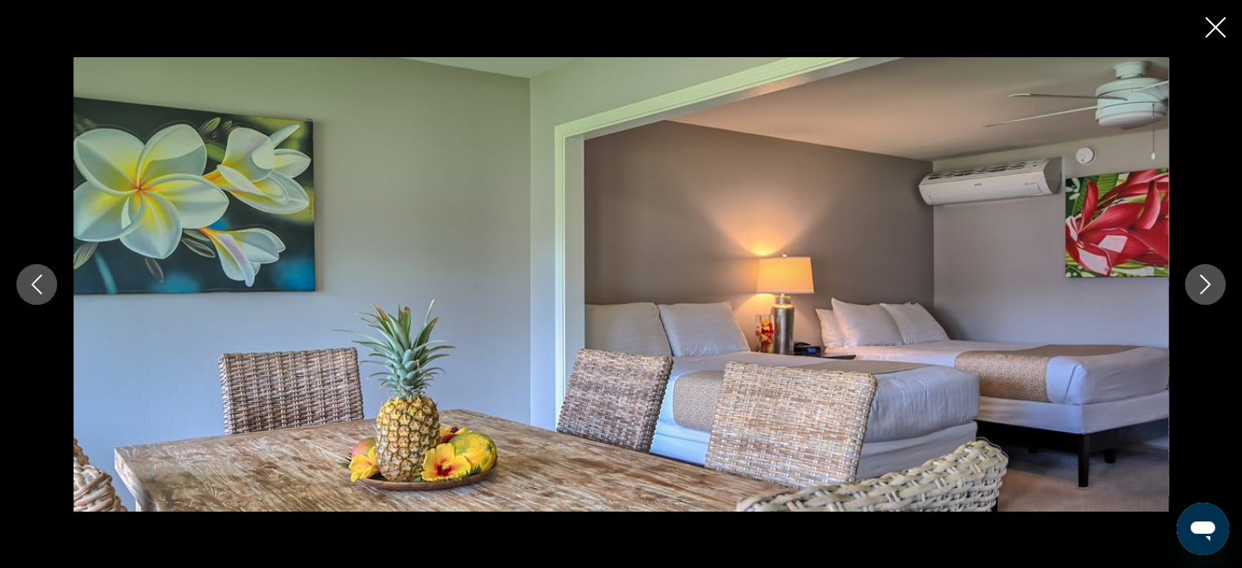
click at [1203, 283] on icon "Next image" at bounding box center [1206, 284] width 20 height 20
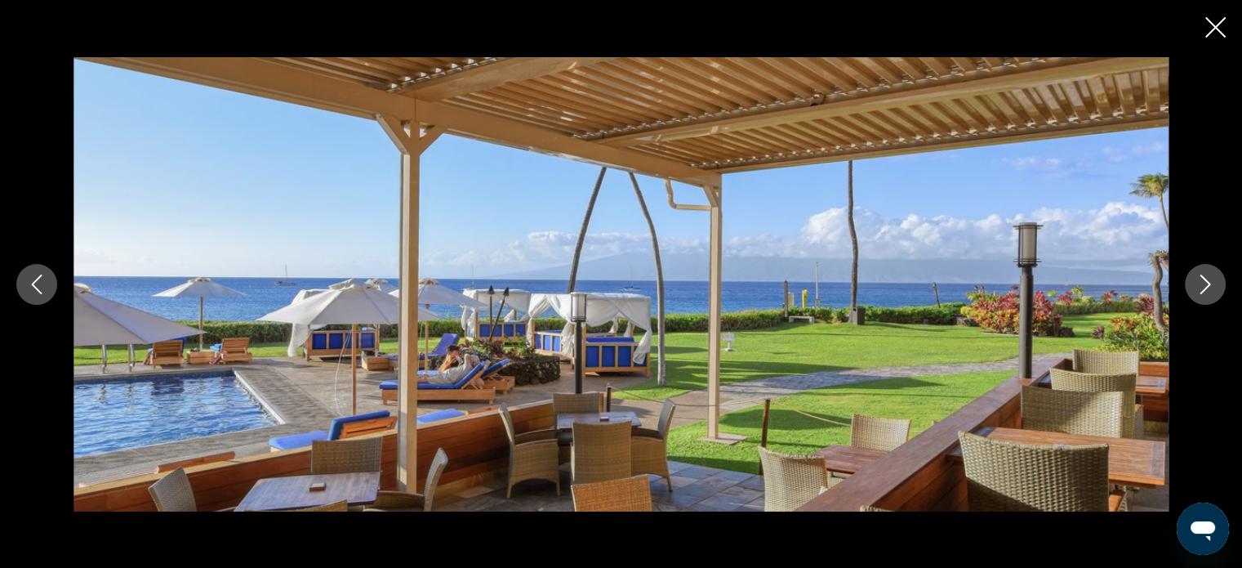
click at [1203, 283] on icon "Next image" at bounding box center [1206, 284] width 20 height 20
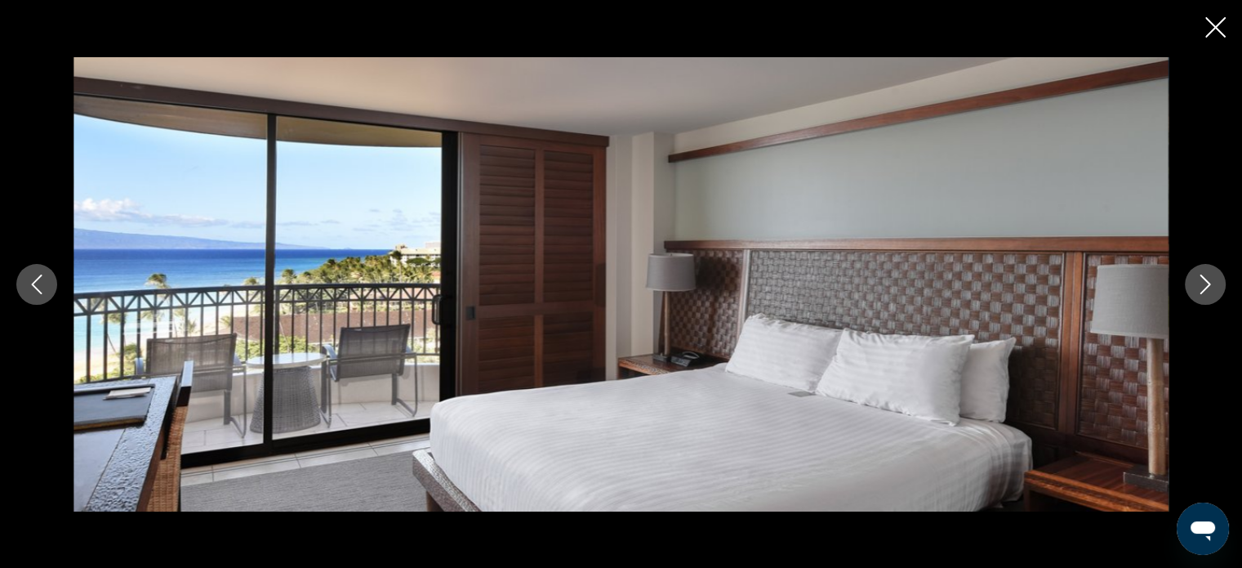
click at [1203, 283] on icon "Next image" at bounding box center [1206, 284] width 20 height 20
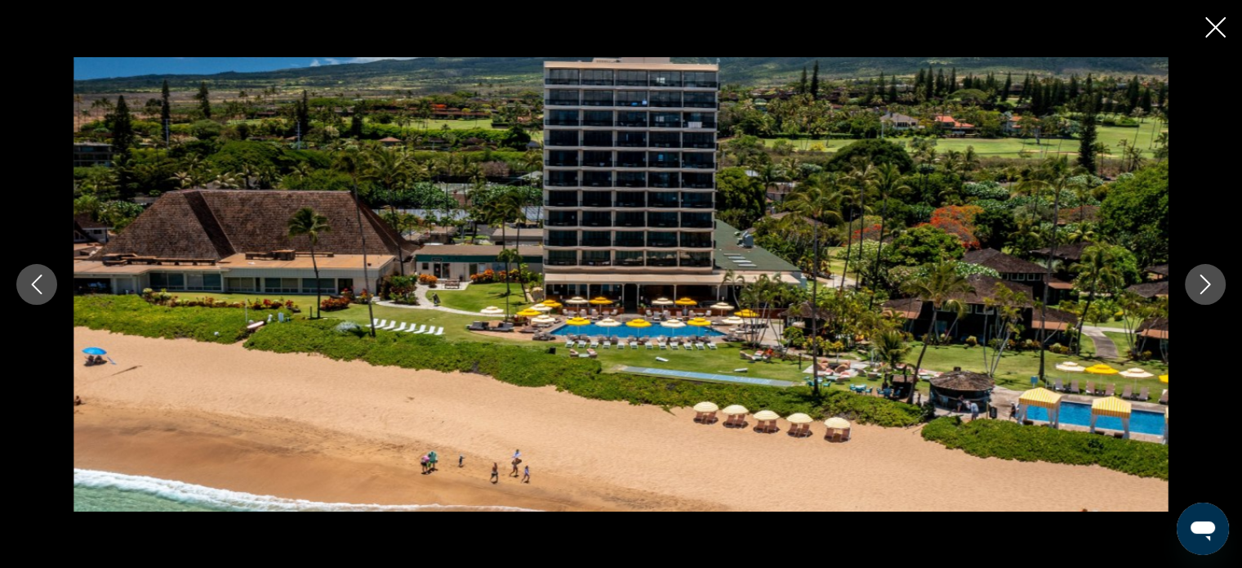
click at [1203, 283] on icon "Next image" at bounding box center [1206, 284] width 20 height 20
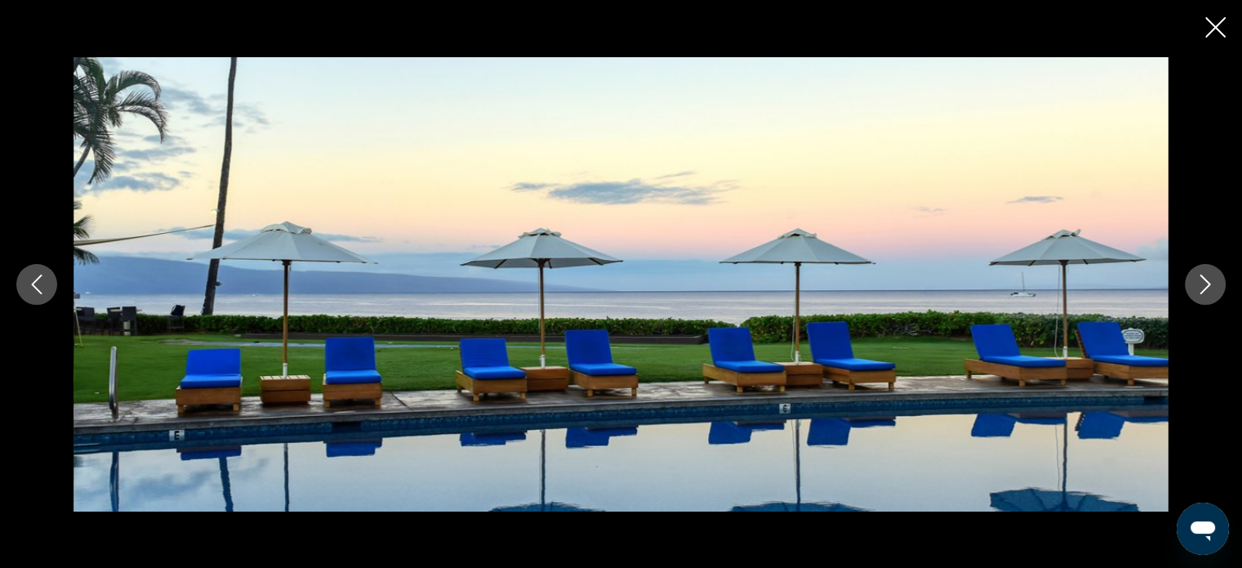
click at [1203, 283] on icon "Next image" at bounding box center [1206, 284] width 20 height 20
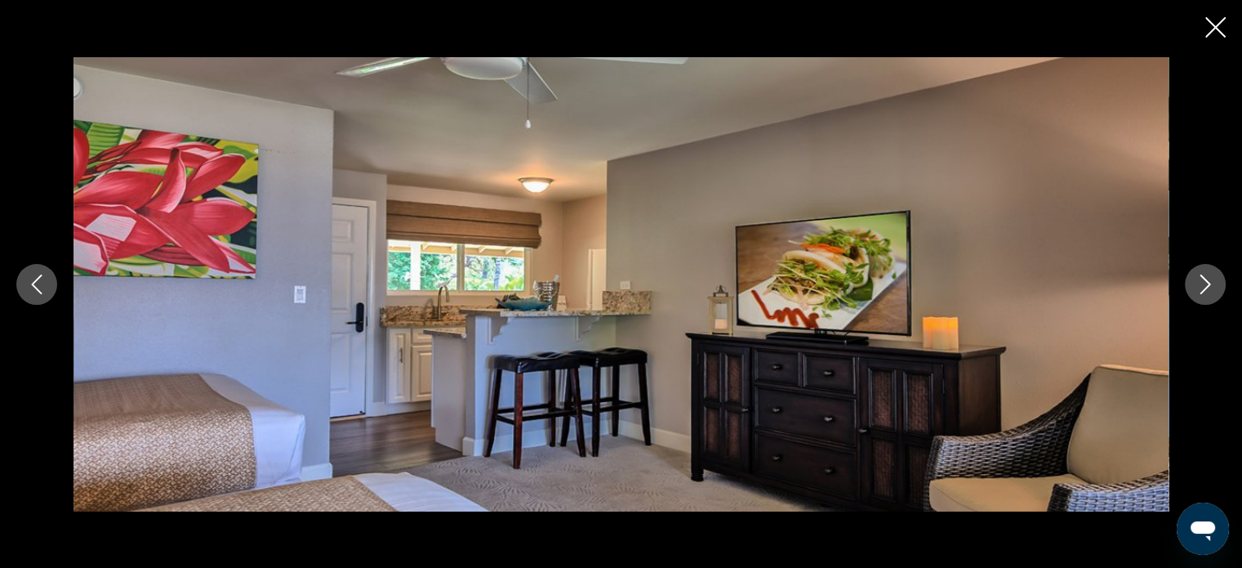
click at [1203, 283] on icon "Next image" at bounding box center [1206, 284] width 20 height 20
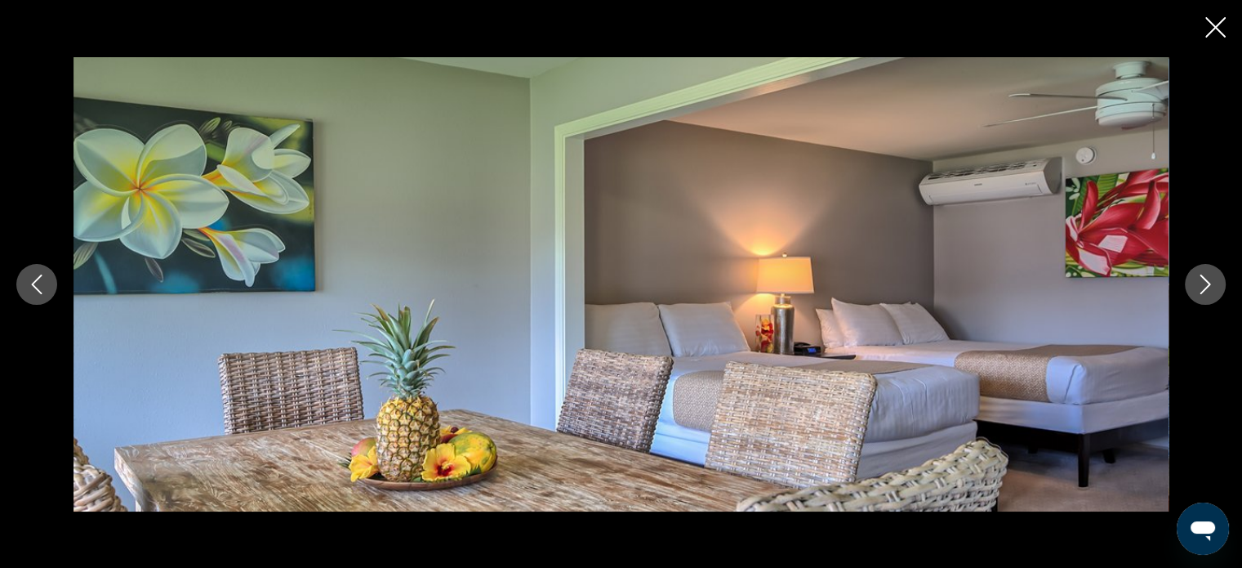
click at [1203, 283] on icon "Next image" at bounding box center [1206, 284] width 20 height 20
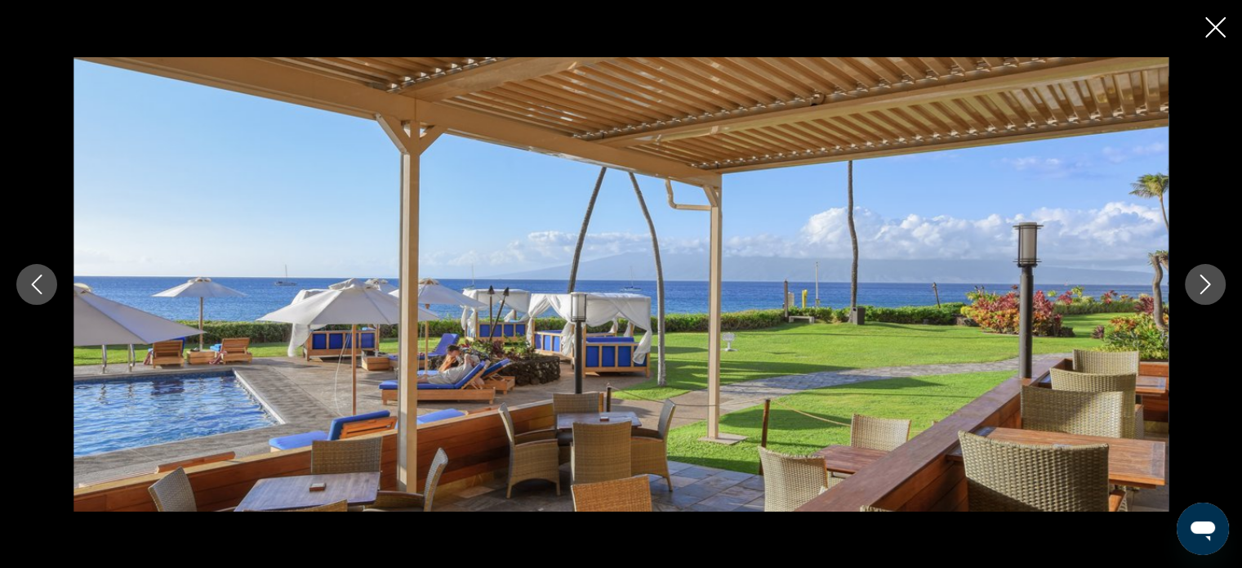
click at [1213, 29] on icon "Close slideshow" at bounding box center [1216, 27] width 20 height 20
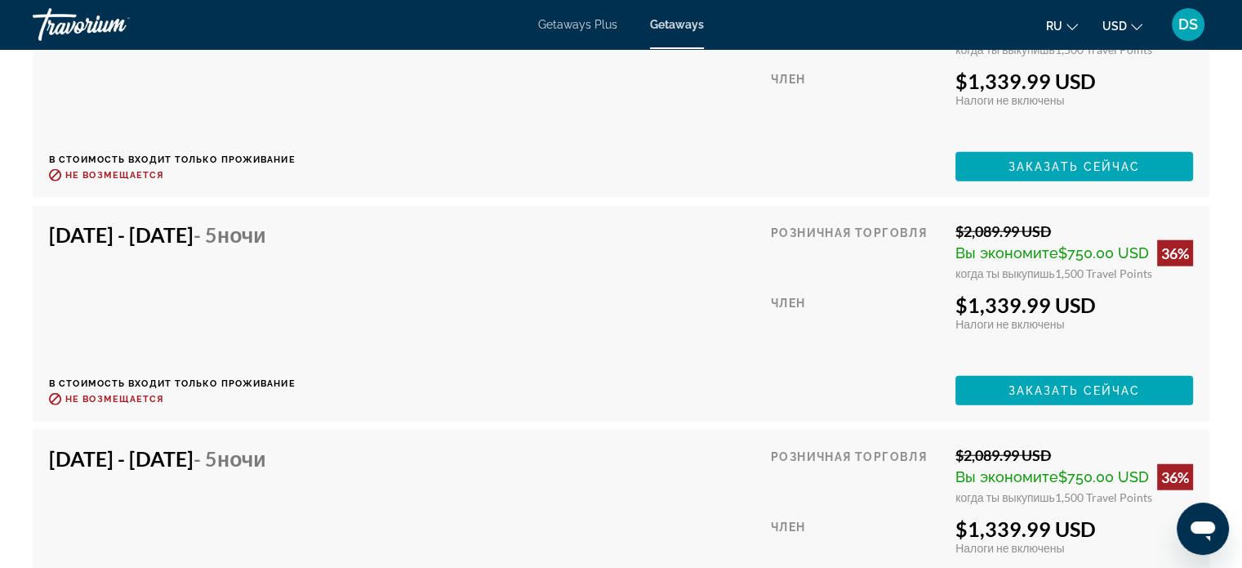
scroll to position [4084, 0]
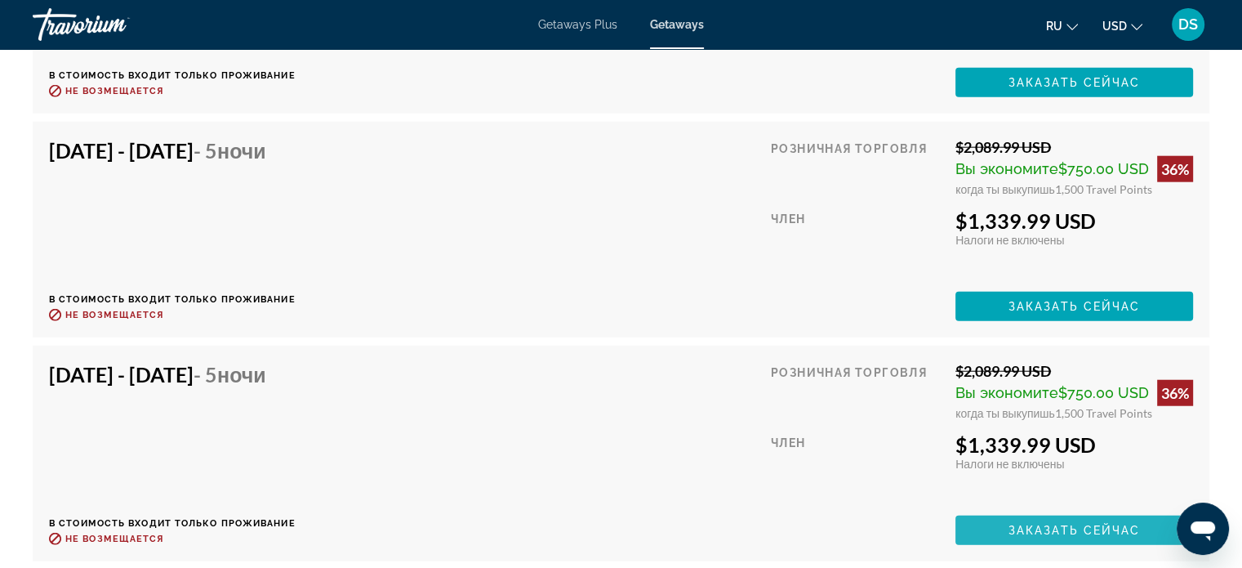
click at [1059, 524] on span "Заказать сейчас" at bounding box center [1075, 530] width 132 height 13
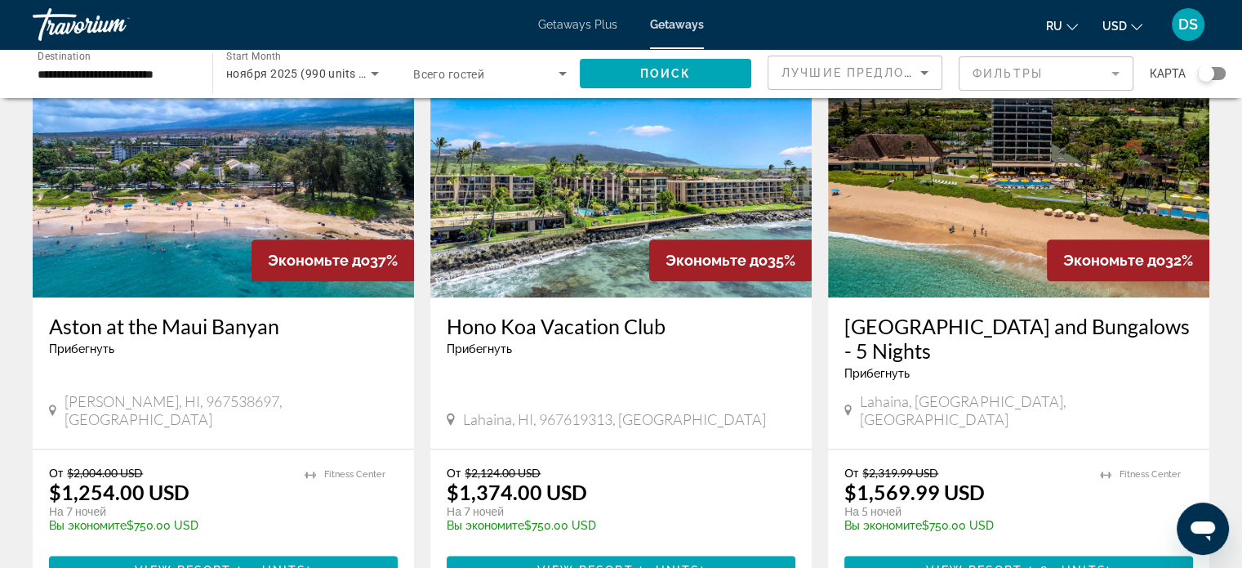
scroll to position [2124, 0]
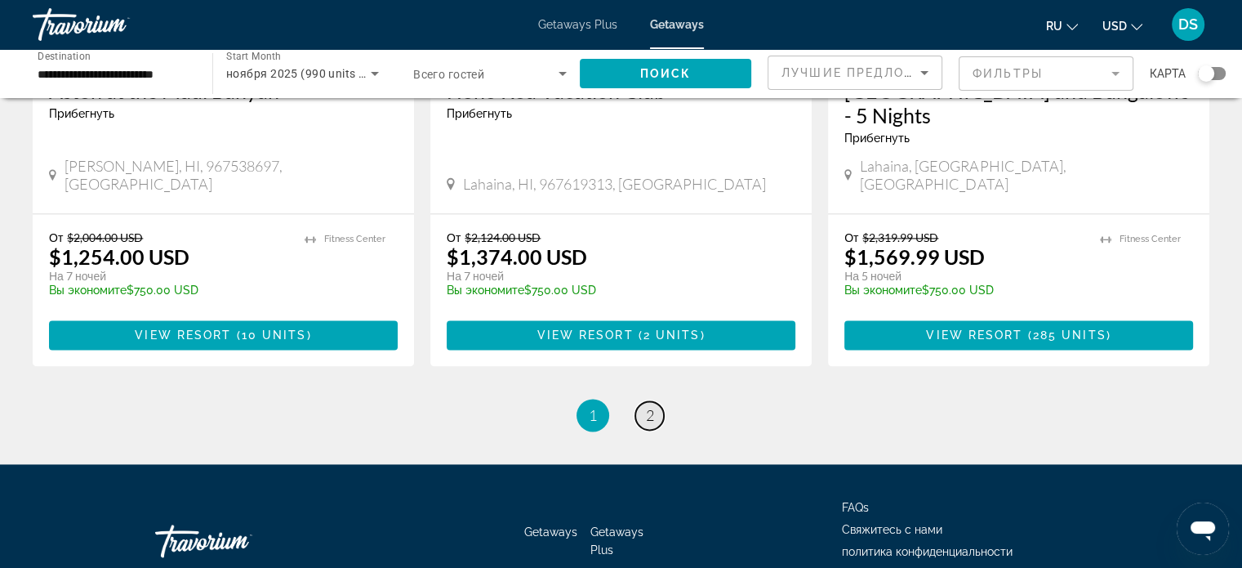
click at [648, 406] on span "2" at bounding box center [650, 415] width 8 height 18
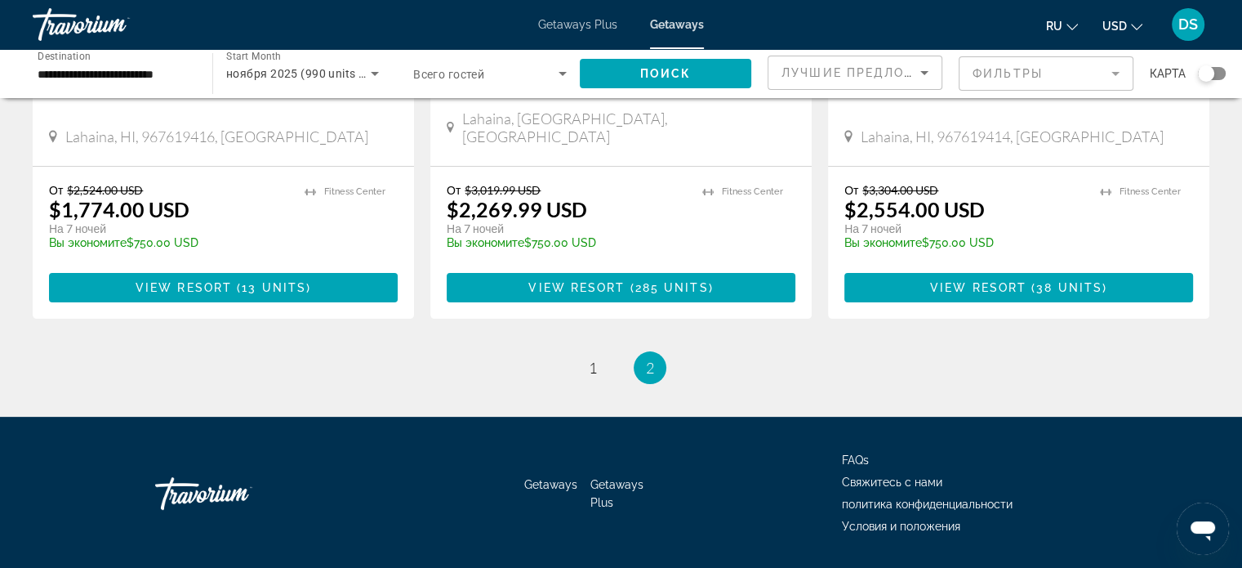
scroll to position [408, 0]
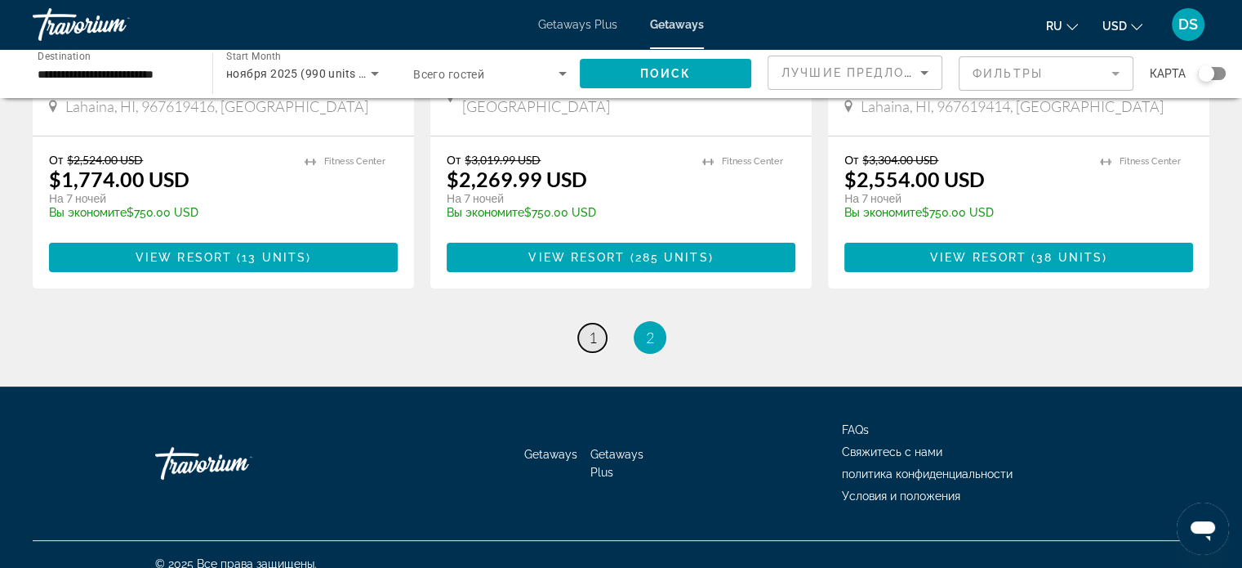
click at [598, 323] on link "page 1" at bounding box center [592, 337] width 29 height 29
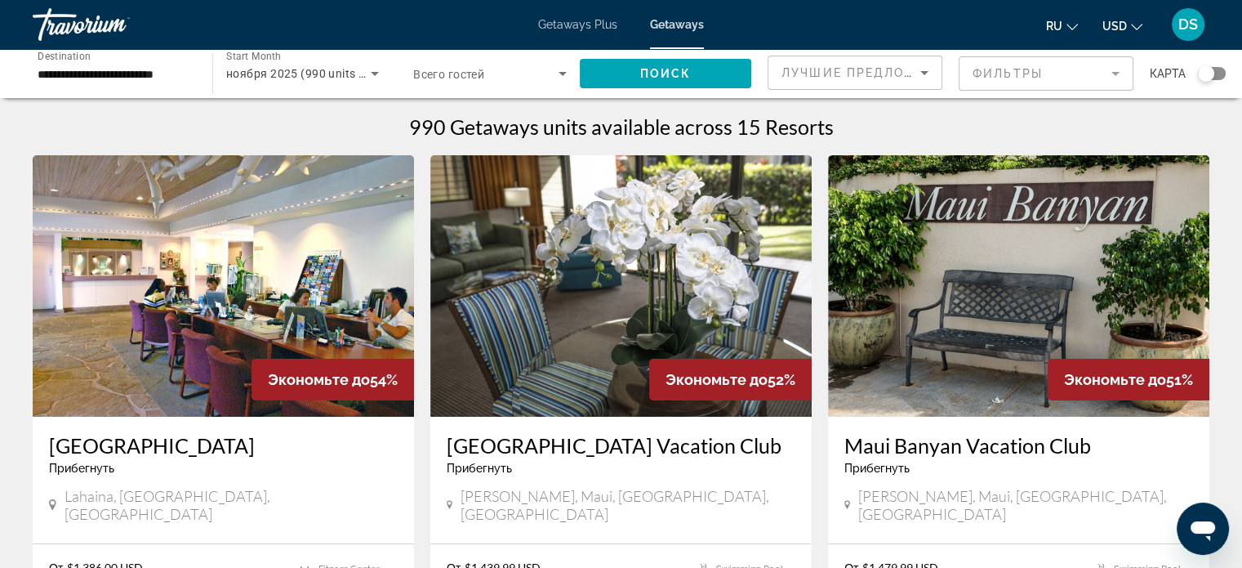
click at [255, 316] on img "Main content" at bounding box center [223, 285] width 381 height 261
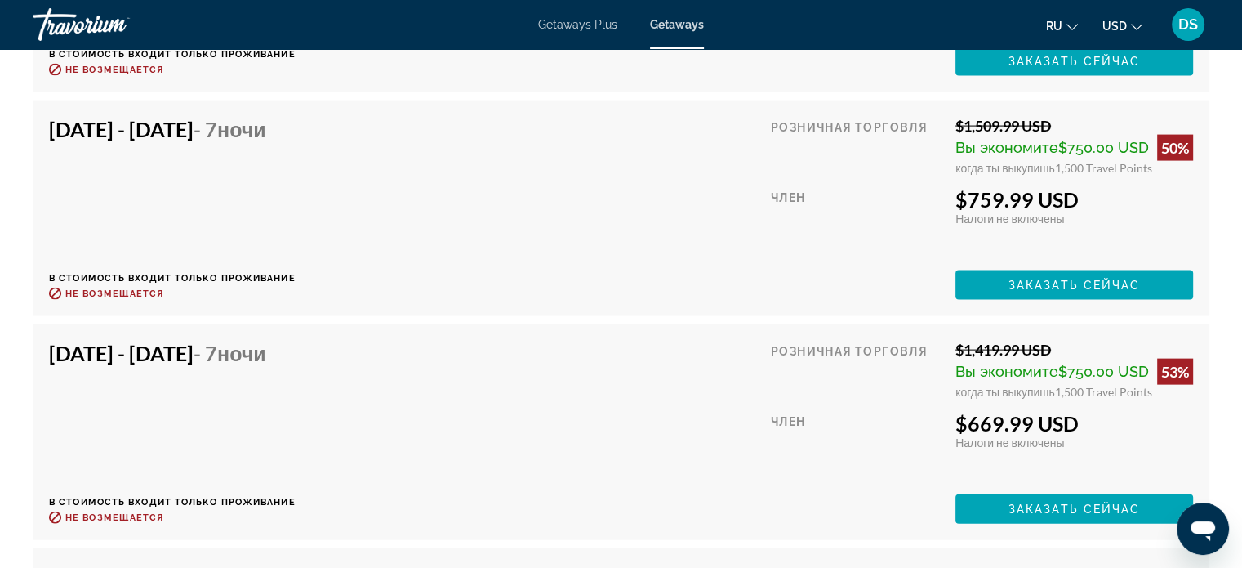
scroll to position [3513, 0]
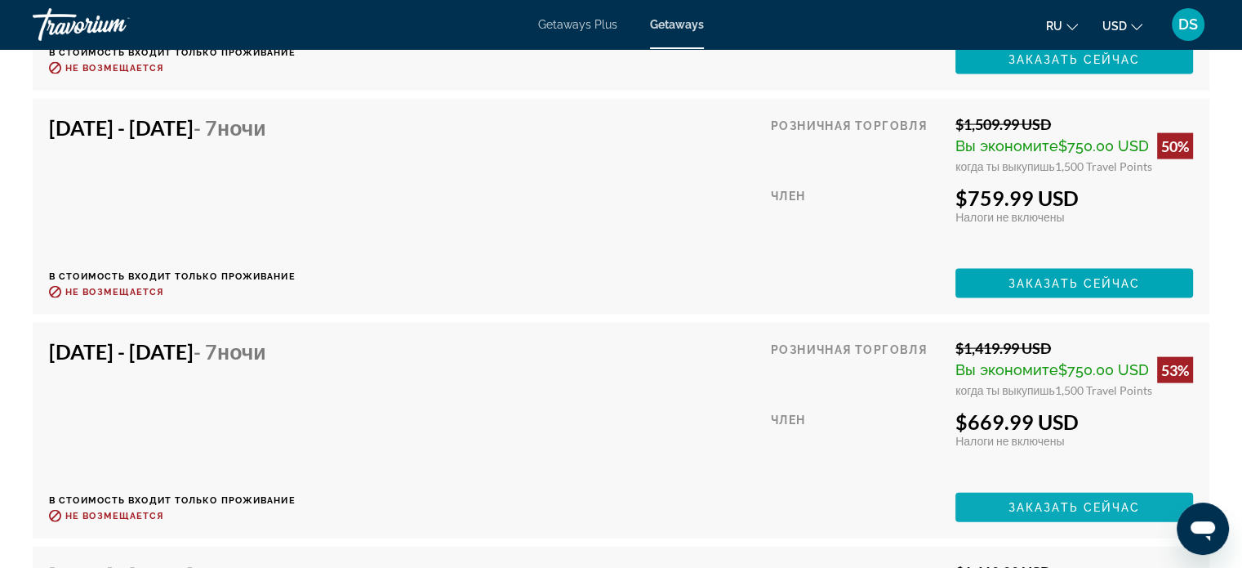
click at [1080, 504] on span "Заказать сейчас" at bounding box center [1075, 507] width 132 height 13
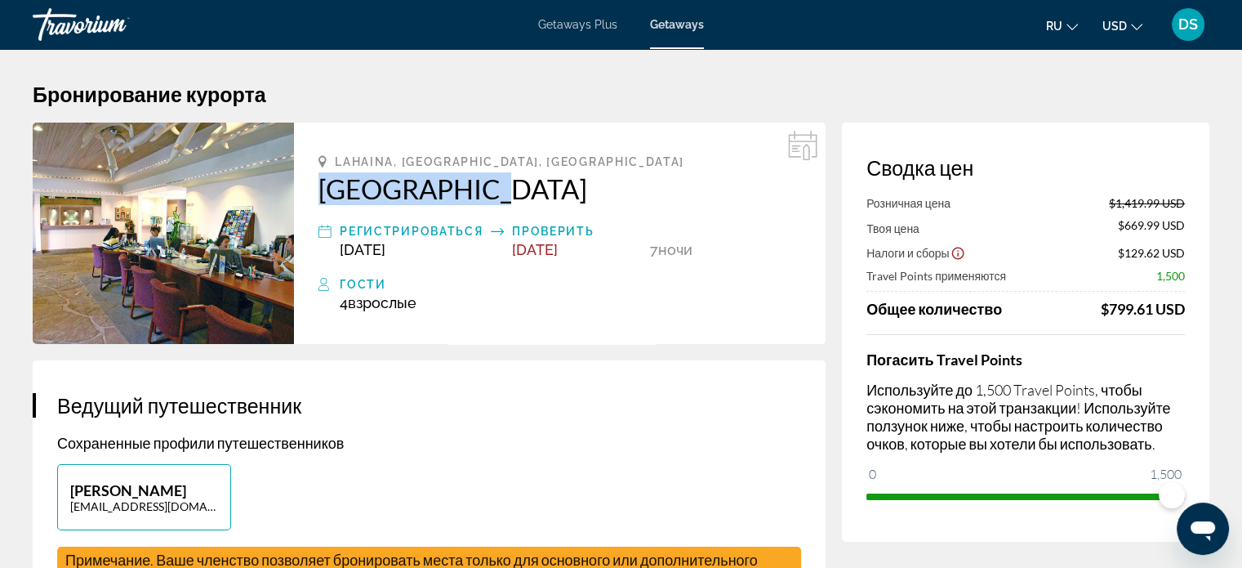
drag, startPoint x: 317, startPoint y: 190, endPoint x: 468, endPoint y: 199, distance: 151.4
click at [468, 199] on div "Lahaina, [GEOGRAPHIC_DATA], [GEOGRAPHIC_DATA] [GEOGRAPHIC_DATA] Регистрироватьс…" at bounding box center [560, 233] width 532 height 221
copy h2 "[GEOGRAPHIC_DATA]"
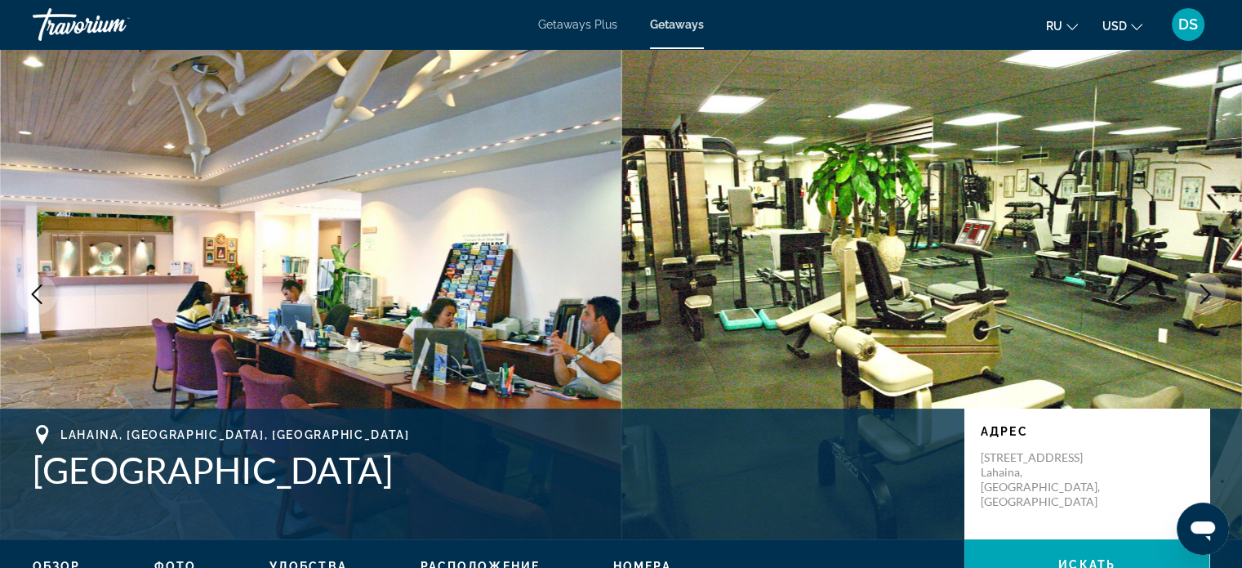
scroll to position [245, 0]
